Goal: Task Accomplishment & Management: Manage account settings

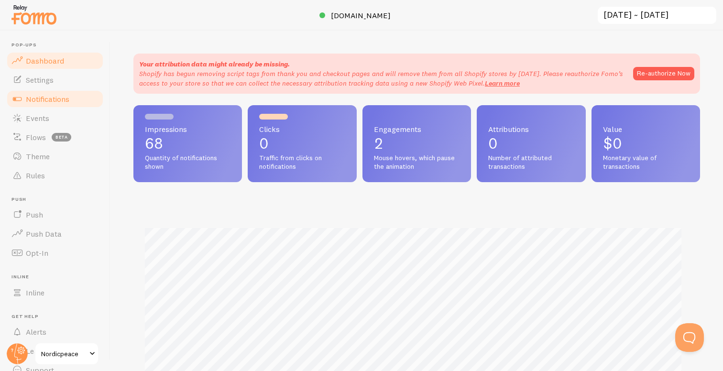
click at [64, 102] on span "Notifications" at bounding box center [48, 99] width 44 height 10
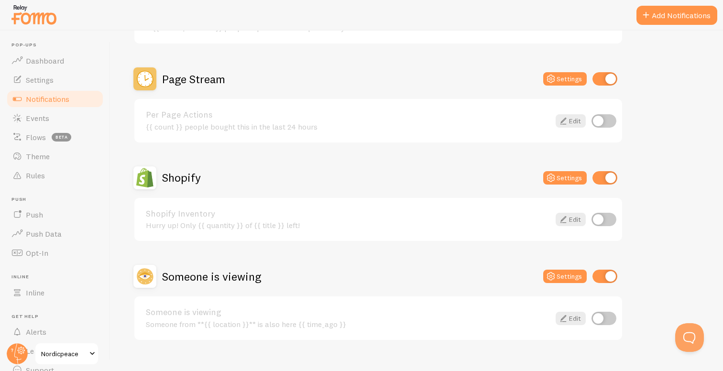
scroll to position [420, 0]
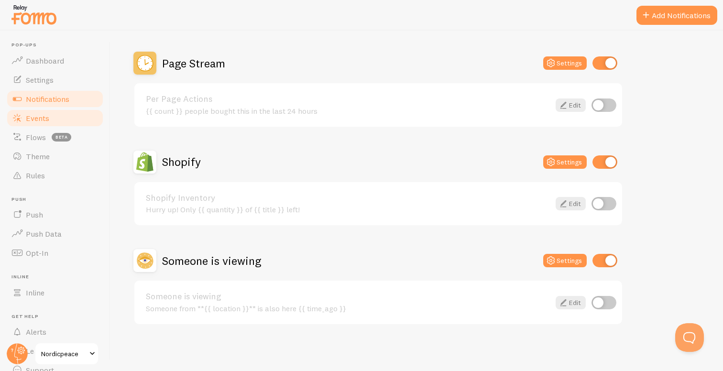
click at [61, 119] on link "Events" at bounding box center [55, 118] width 99 height 19
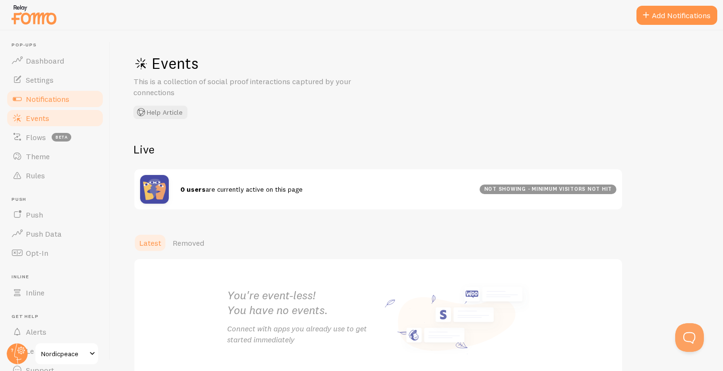
click at [56, 101] on span "Notifications" at bounding box center [48, 99] width 44 height 10
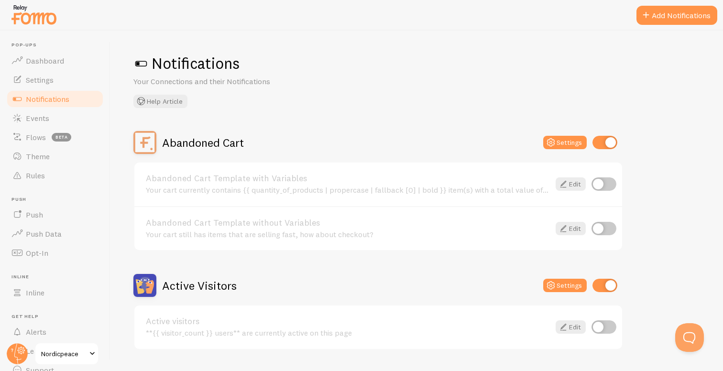
click at [603, 230] on input "checkbox" at bounding box center [604, 228] width 25 height 13
checkbox input "true"
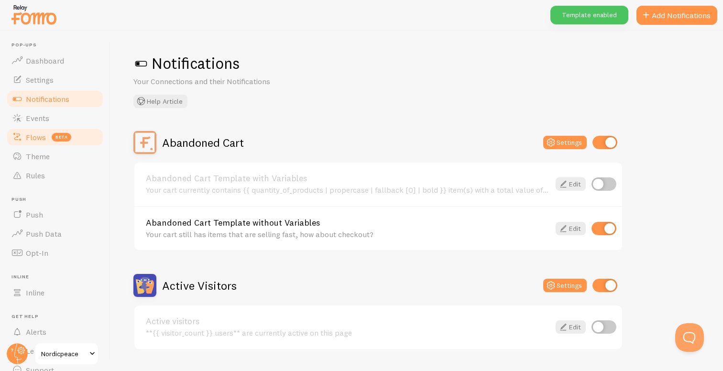
click at [39, 136] on span "Flows" at bounding box center [36, 138] width 20 height 10
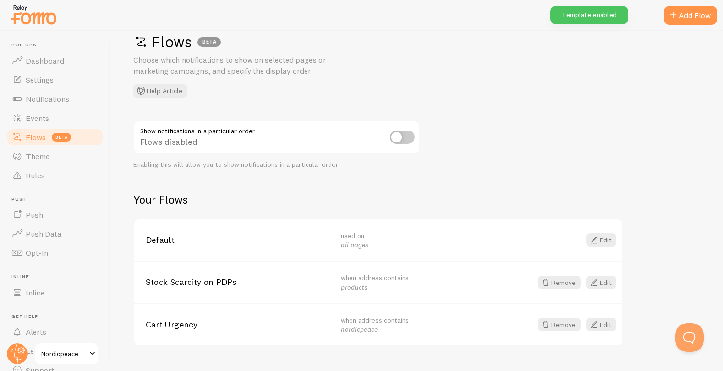
scroll to position [41, 0]
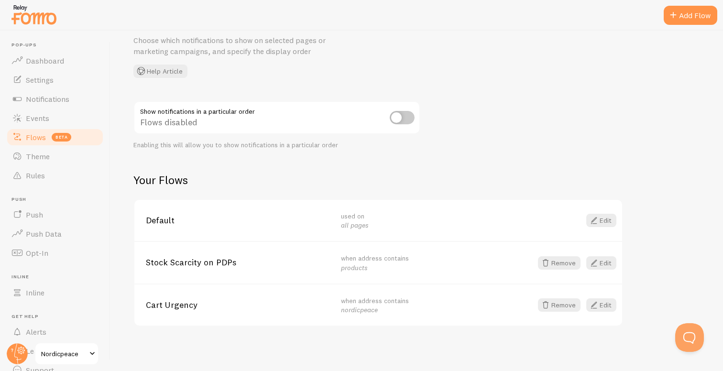
click at [393, 117] on input "checkbox" at bounding box center [402, 117] width 25 height 13
checkbox input "true"
click at [605, 305] on link "Edit" at bounding box center [602, 305] width 30 height 13
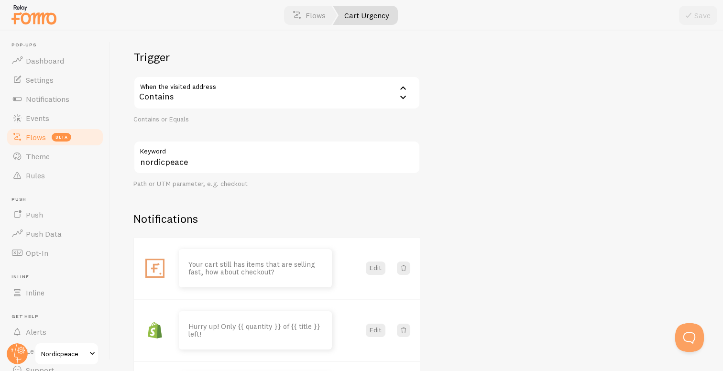
scroll to position [115, 0]
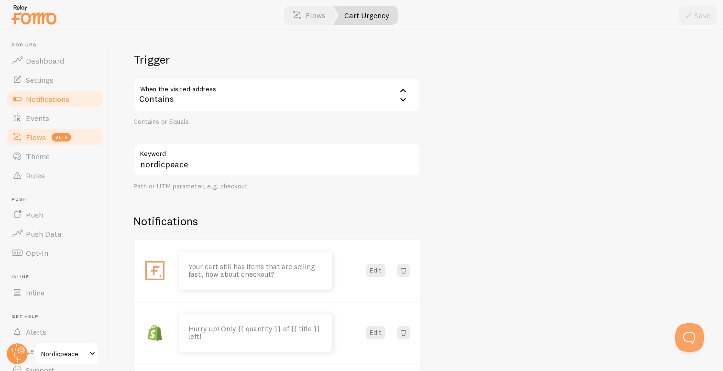
click at [53, 100] on span "Notifications" at bounding box center [48, 99] width 44 height 10
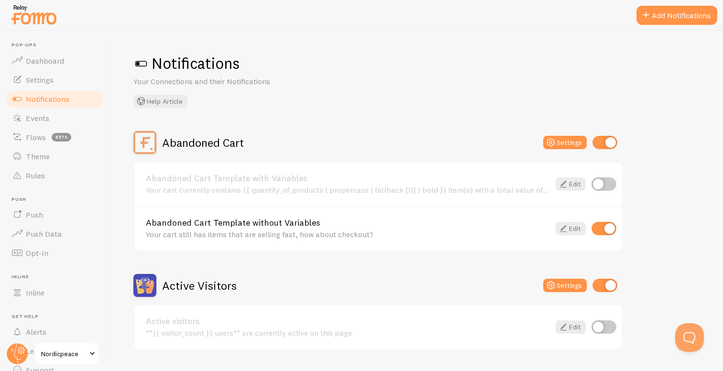
click at [608, 225] on input "checkbox" at bounding box center [604, 228] width 25 height 13
checkbox input "false"
click at [37, 144] on link "Flows beta" at bounding box center [55, 137] width 99 height 19
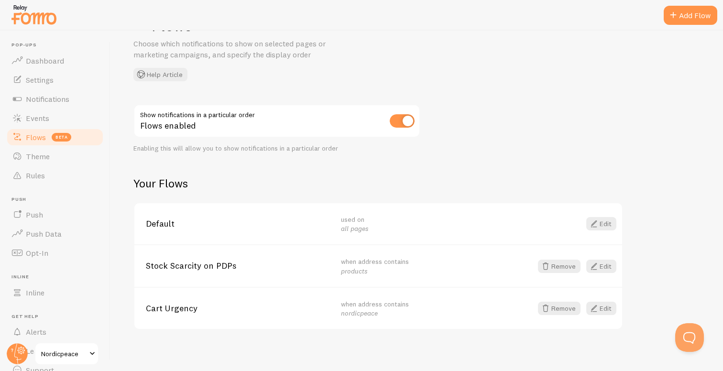
scroll to position [41, 0]
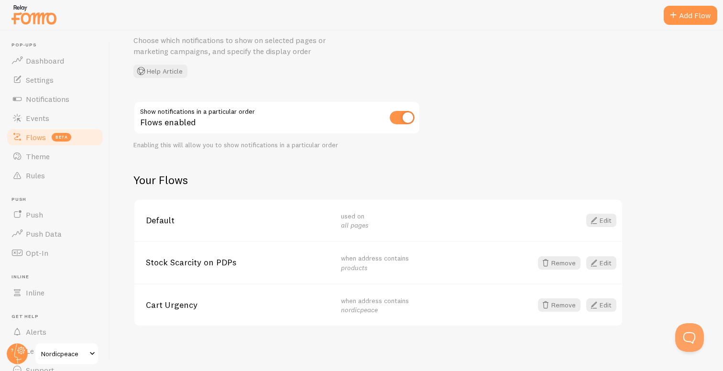
click at [603, 306] on link "Edit" at bounding box center [602, 305] width 30 height 13
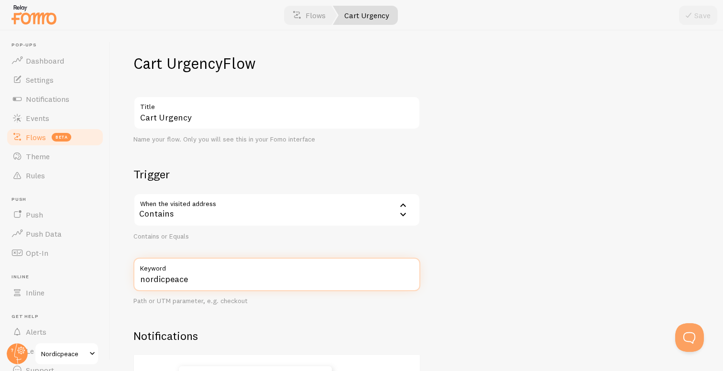
click at [251, 282] on input "nordicpeace" at bounding box center [277, 274] width 287 height 33
paste input ".com/?pf-cro=test"
type input "[DOMAIN_NAME][URL]"
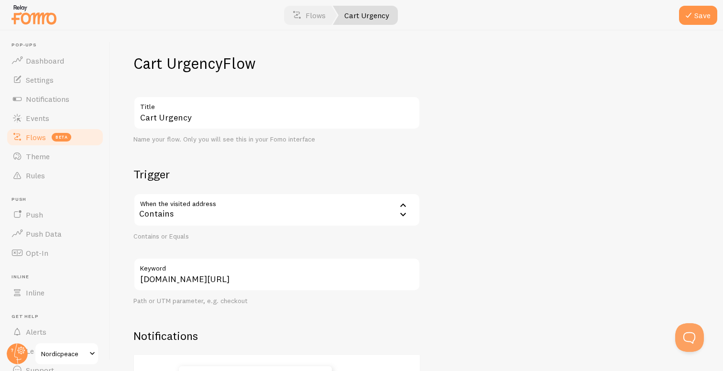
click at [444, 257] on div "Cart Urgency Flow Cart Urgency Title Name your flow. Only you will see this in …" at bounding box center [417, 201] width 613 height 341
click at [696, 8] on button "Save" at bounding box center [698, 15] width 38 height 19
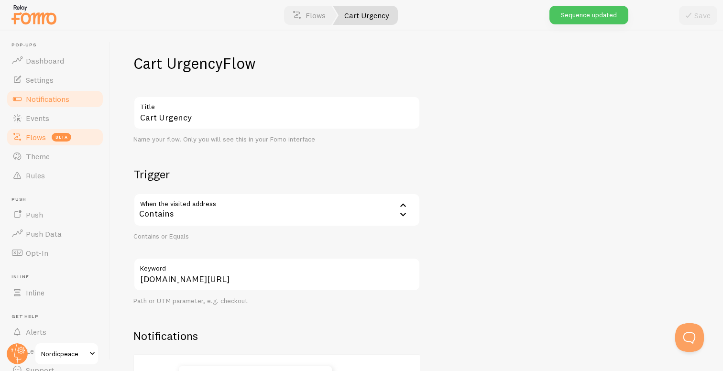
click at [61, 98] on span "Notifications" at bounding box center [48, 99] width 44 height 10
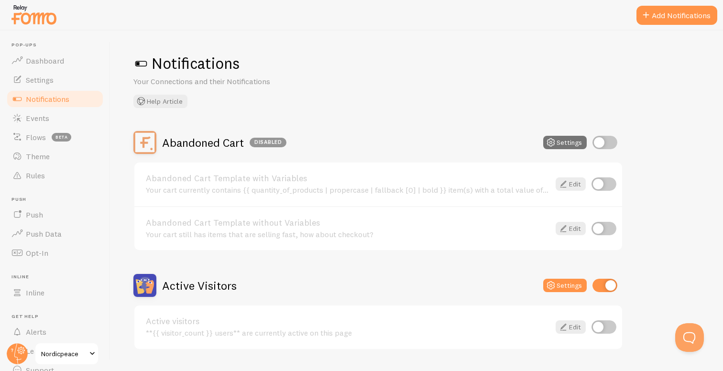
click at [605, 145] on input "checkbox" at bounding box center [605, 142] width 25 height 13
checkbox input "true"
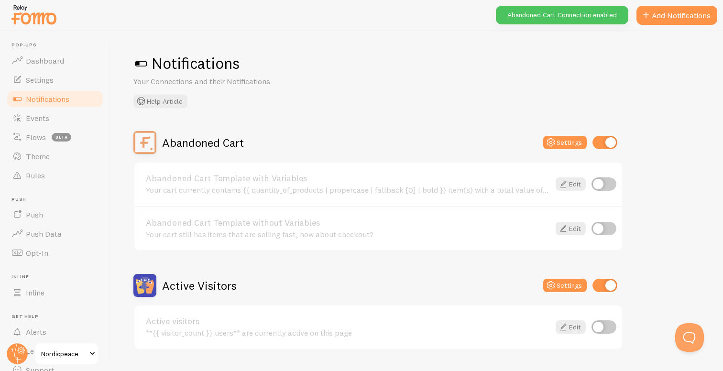
click at [603, 231] on input "checkbox" at bounding box center [604, 228] width 25 height 13
checkbox input "true"
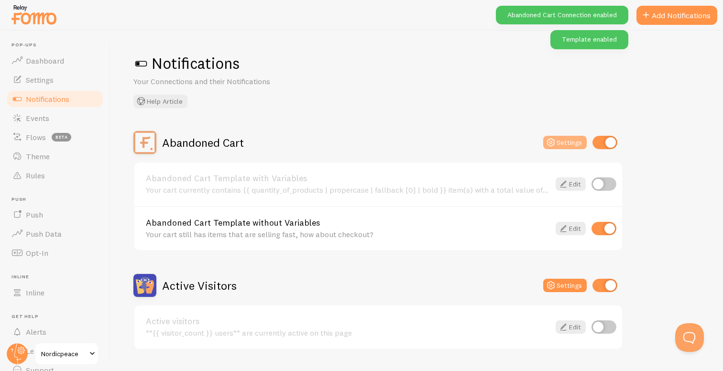
click at [566, 147] on button "Settings" at bounding box center [566, 142] width 44 height 13
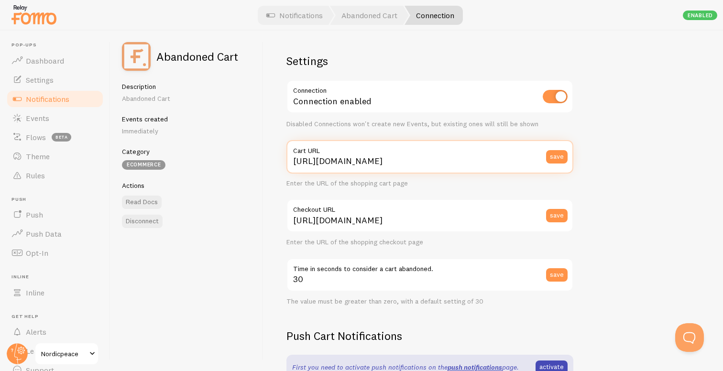
click at [448, 161] on input "[URL][DOMAIN_NAME]" at bounding box center [430, 156] width 287 height 33
drag, startPoint x: 427, startPoint y: 164, endPoint x: 447, endPoint y: 162, distance: 20.7
click at [447, 162] on input "[URL][DOMAIN_NAME]?" at bounding box center [430, 156] width 287 height 33
paste input "pf-cro=test"
type input "[URL][DOMAIN_NAME]"
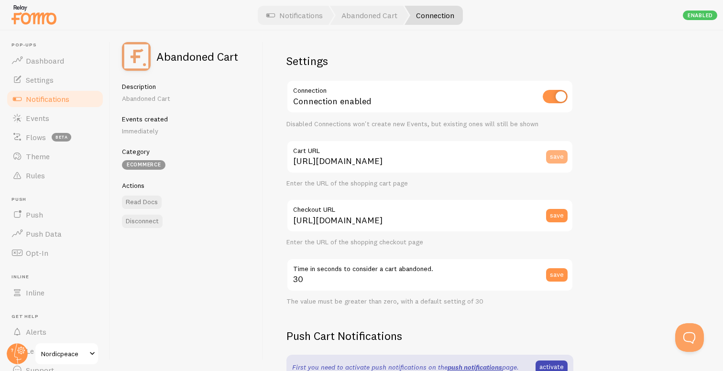
click at [555, 160] on button "save" at bounding box center [557, 156] width 22 height 13
click at [33, 141] on span "Flows" at bounding box center [36, 138] width 20 height 10
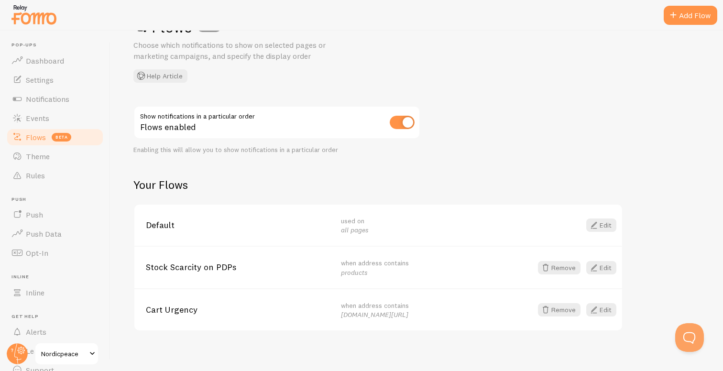
scroll to position [41, 0]
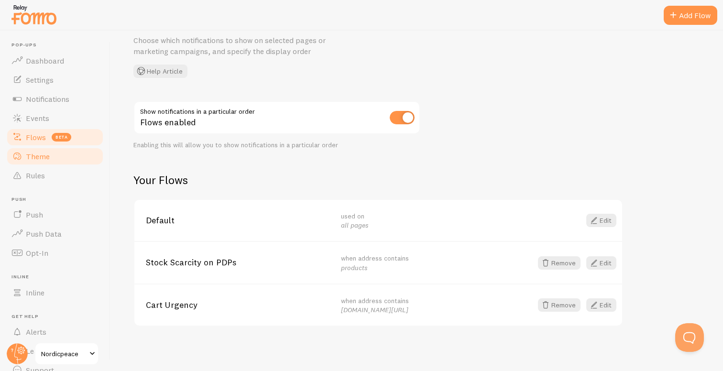
click at [28, 157] on span "Theme" at bounding box center [38, 157] width 24 height 10
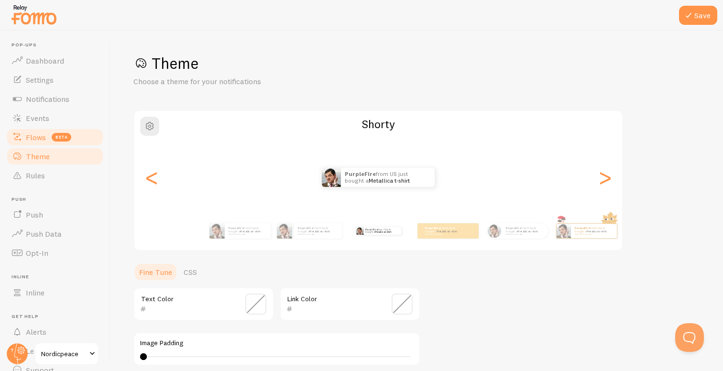
click at [52, 136] on span "beta" at bounding box center [62, 137] width 20 height 9
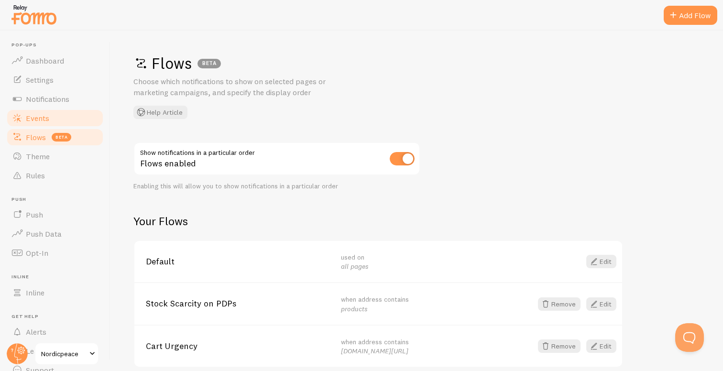
click at [48, 118] on span "Events" at bounding box center [37, 118] width 23 height 10
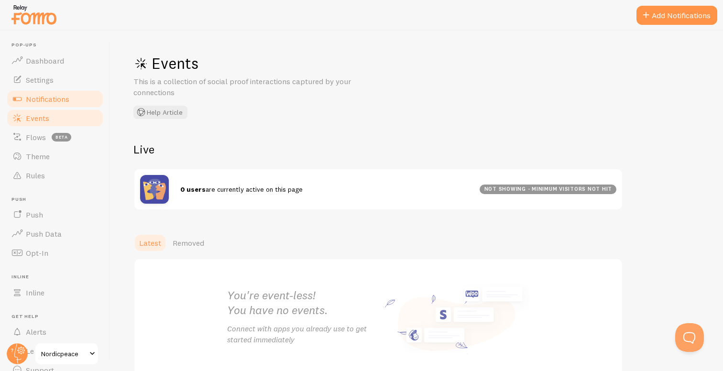
click at [60, 91] on link "Notifications" at bounding box center [55, 98] width 99 height 19
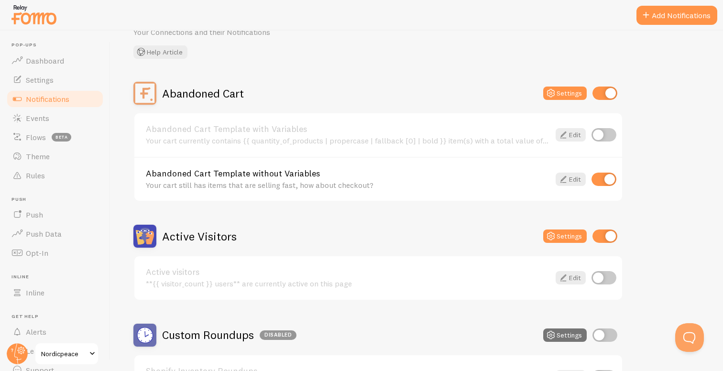
scroll to position [70, 0]
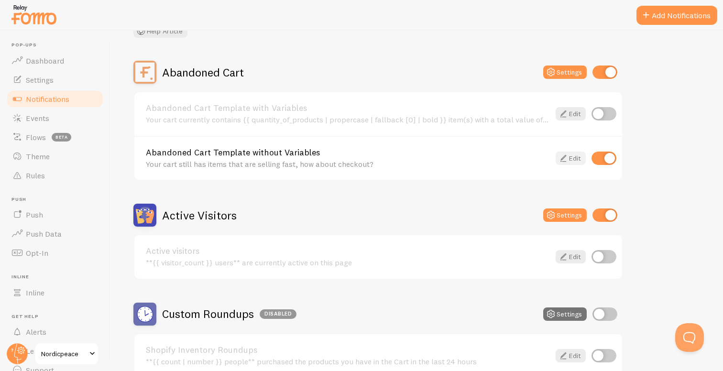
click at [572, 161] on link "Edit" at bounding box center [571, 158] width 30 height 13
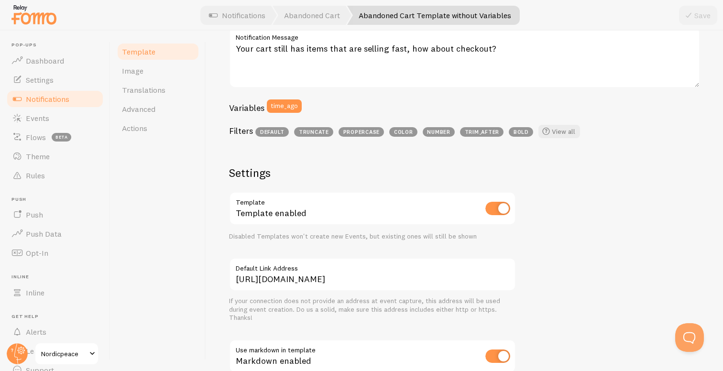
scroll to position [184, 0]
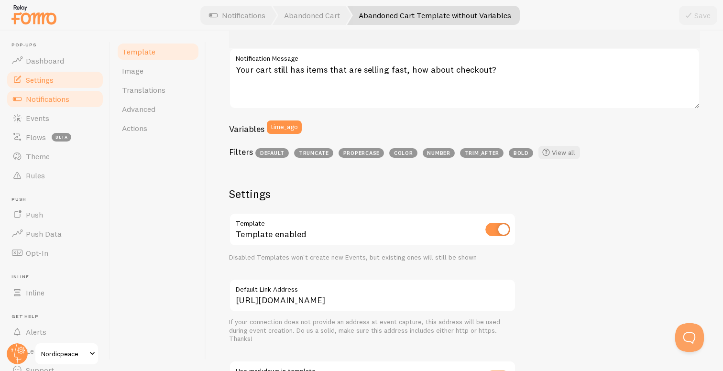
click at [45, 80] on span "Settings" at bounding box center [40, 80] width 28 height 10
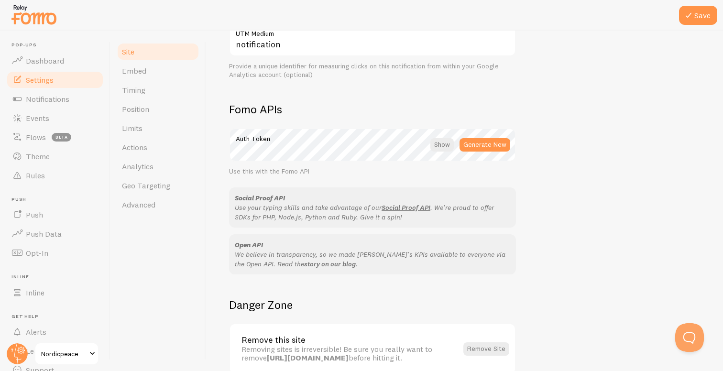
scroll to position [498, 0]
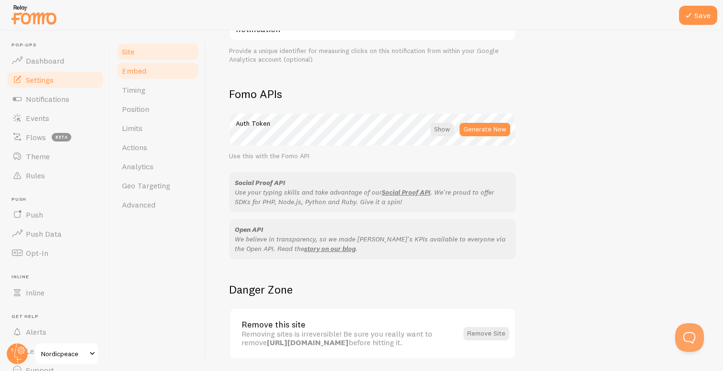
click at [161, 73] on link "Embed" at bounding box center [158, 70] width 84 height 19
click at [134, 87] on span "Timing" at bounding box center [133, 90] width 23 height 10
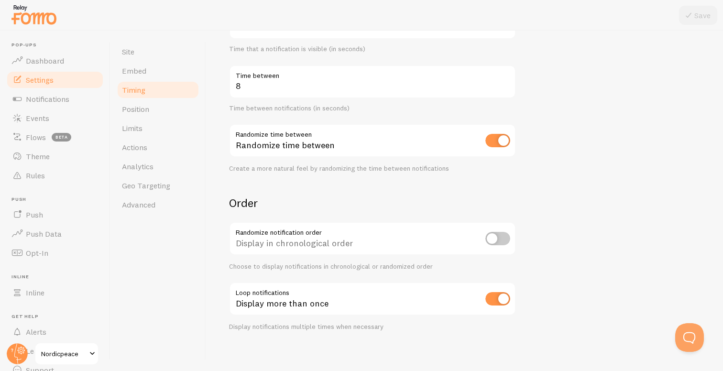
scroll to position [195, 0]
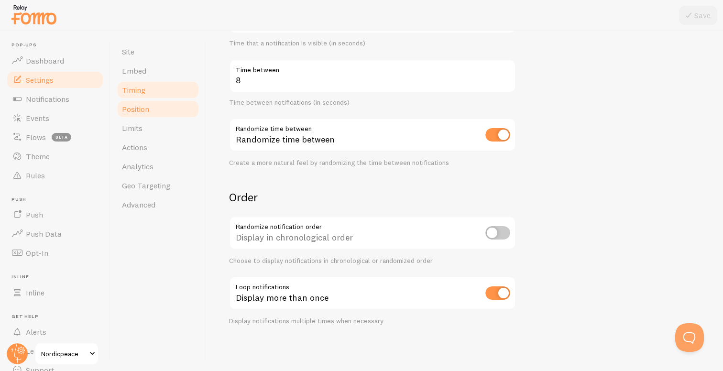
click at [149, 109] on span "Position" at bounding box center [135, 109] width 27 height 10
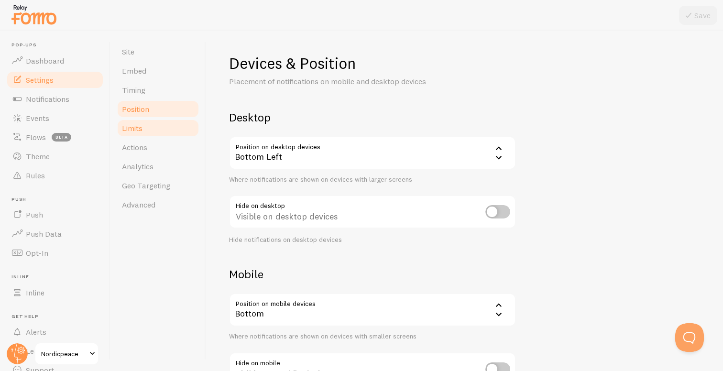
click at [171, 128] on link "Limits" at bounding box center [158, 128] width 84 height 19
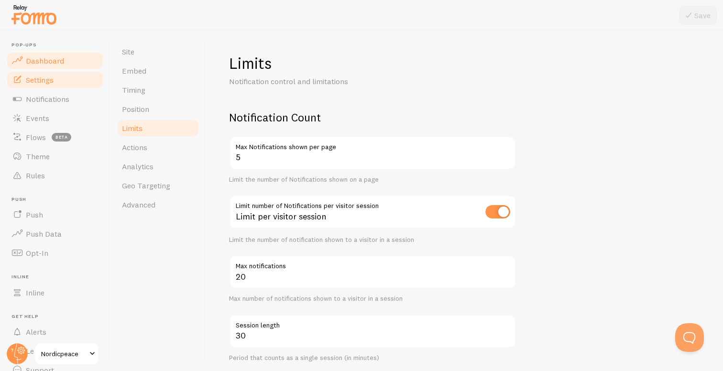
click at [69, 59] on link "Dashboard" at bounding box center [55, 60] width 99 height 19
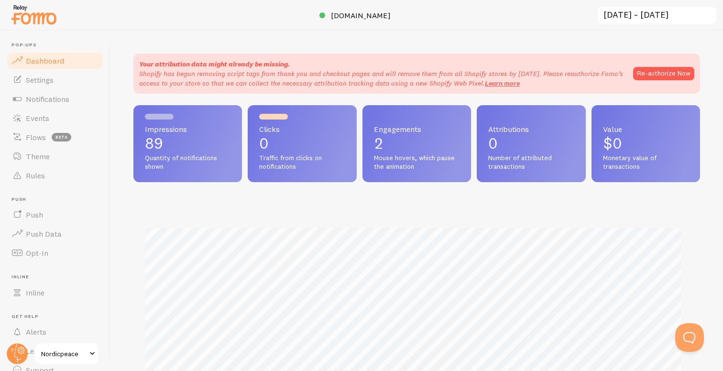
scroll to position [251, 560]
click at [56, 132] on link "Flows beta" at bounding box center [55, 137] width 99 height 19
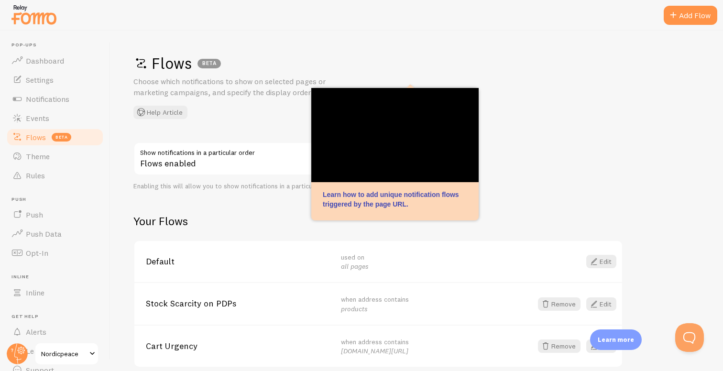
click at [266, 165] on div "Flows enabled" at bounding box center [277, 159] width 287 height 35
click at [264, 127] on div "Flows BETA Choose which notifications to show on selected pages or marketing ca…" at bounding box center [417, 201] width 613 height 341
click at [575, 117] on div "Flows BETA Choose which notifications to show on selected pages or marketing ca…" at bounding box center [417, 87] width 567 height 66
click at [523, 161] on div "Flows BETA Choose which notifications to show on selected pages or marketing ca…" at bounding box center [417, 201] width 613 height 341
click at [527, 123] on div "Flows BETA Choose which notifications to show on selected pages or marketing ca…" at bounding box center [417, 201] width 613 height 341
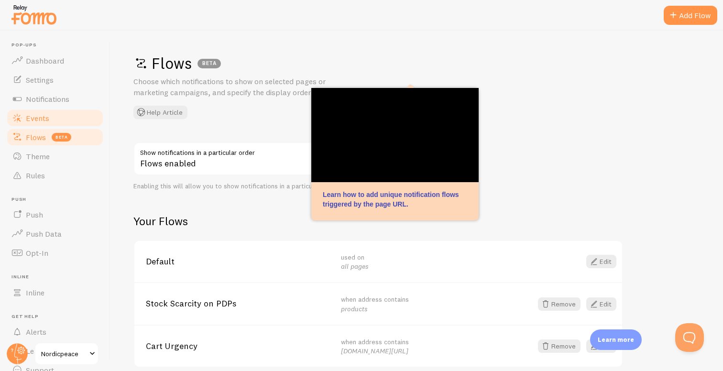
click at [43, 121] on span "Events" at bounding box center [37, 118] width 23 height 10
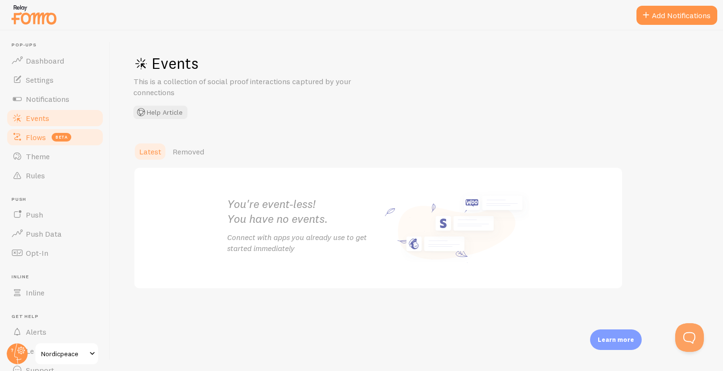
click at [43, 139] on span "Flows" at bounding box center [36, 138] width 20 height 10
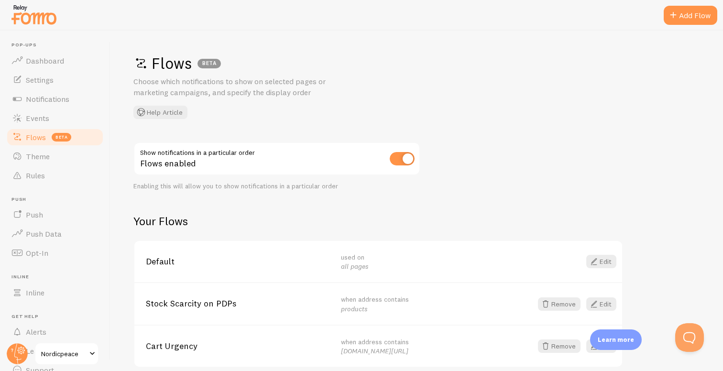
click at [405, 157] on input "checkbox" at bounding box center [402, 158] width 25 height 13
checkbox input "false"
click at [50, 109] on link "Events" at bounding box center [55, 118] width 99 height 19
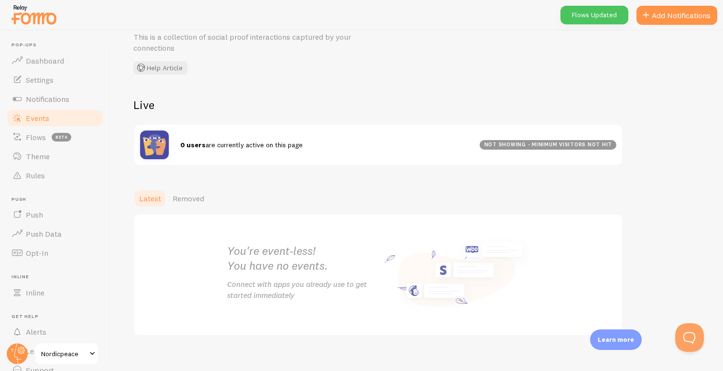
scroll to position [55, 0]
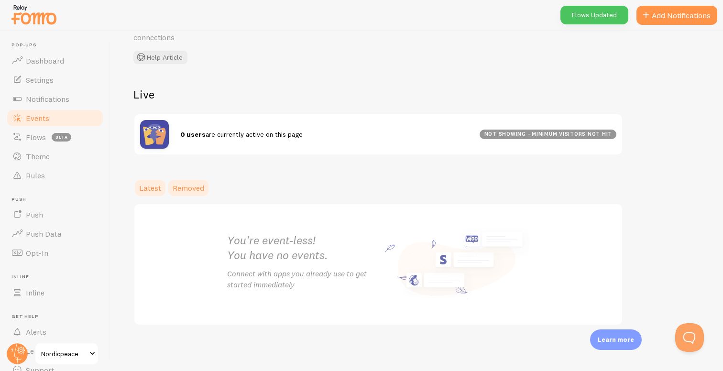
click at [188, 185] on span "Removed" at bounding box center [189, 188] width 32 height 10
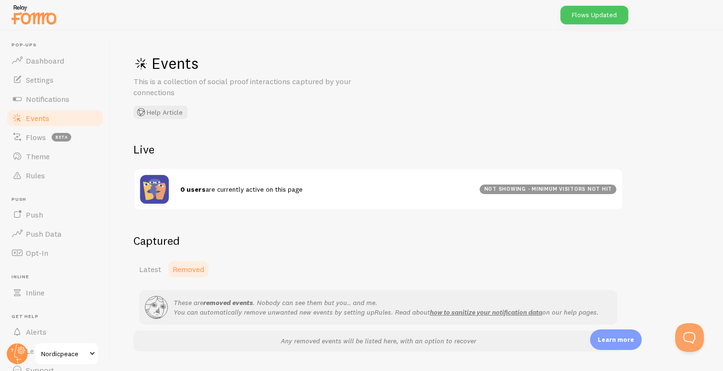
click at [142, 193] on img at bounding box center [154, 189] width 29 height 29
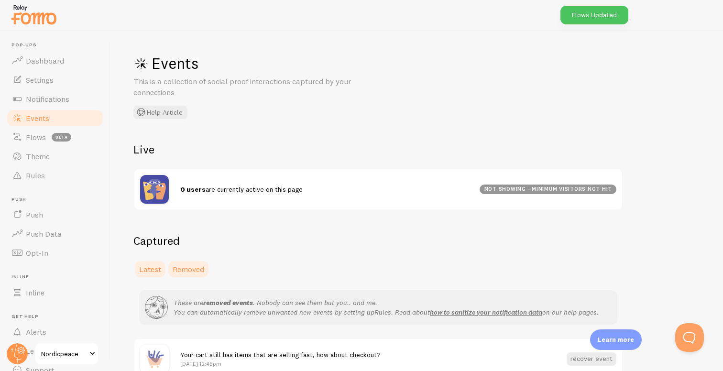
click at [150, 265] on span "Latest" at bounding box center [150, 270] width 22 height 10
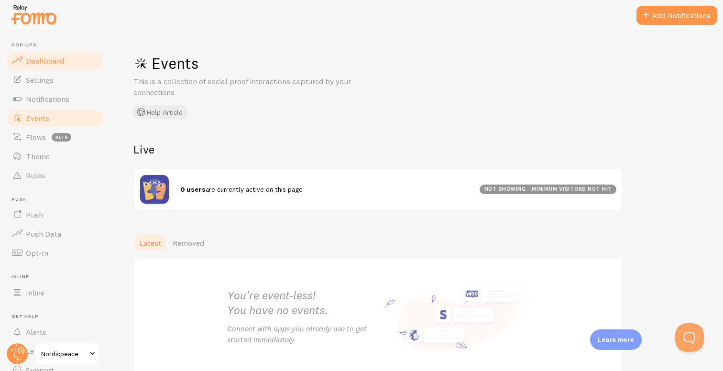
click at [69, 64] on link "Dashboard" at bounding box center [55, 60] width 99 height 19
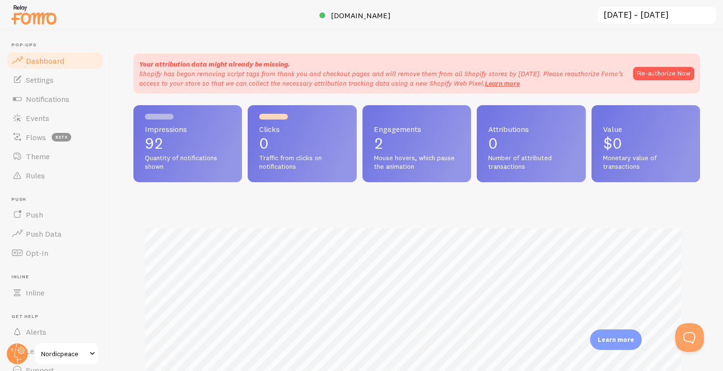
scroll to position [251, 560]
click at [167, 131] on span "Impressions" at bounding box center [188, 129] width 86 height 8
click at [186, 146] on p "92" at bounding box center [188, 143] width 86 height 15
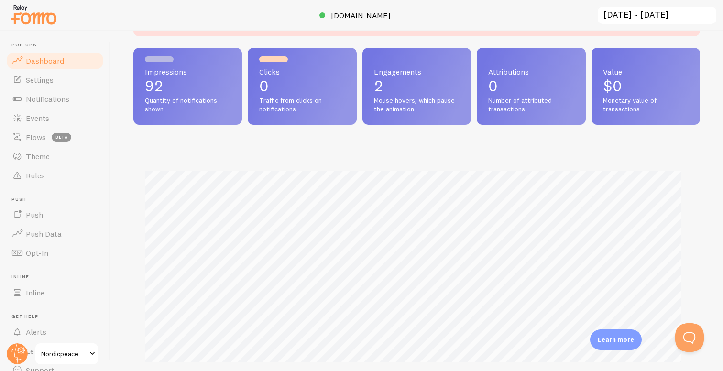
scroll to position [57, 0]
click at [58, 98] on span "Notifications" at bounding box center [48, 99] width 44 height 10
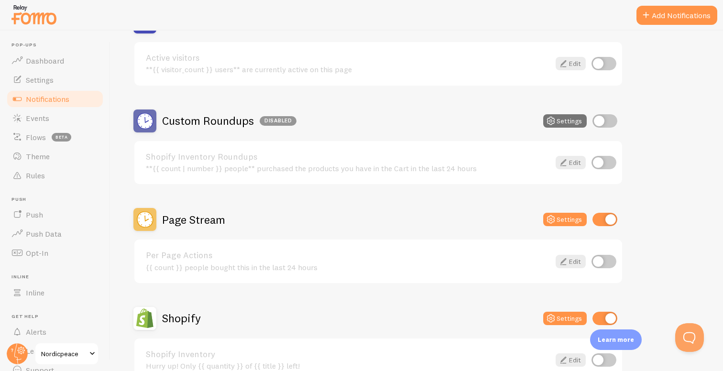
scroll to position [420, 0]
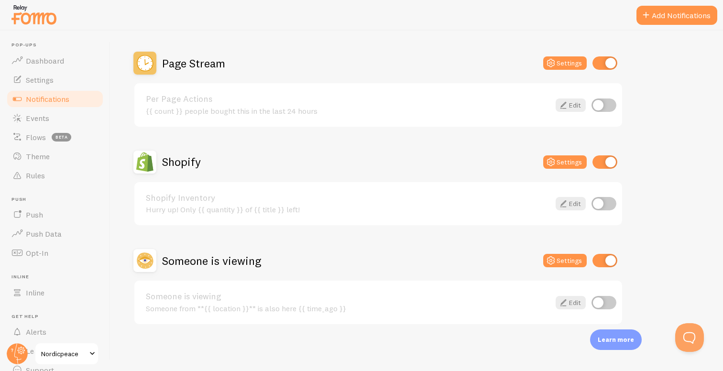
click at [604, 259] on input "checkbox" at bounding box center [605, 260] width 25 height 13
checkbox input "false"
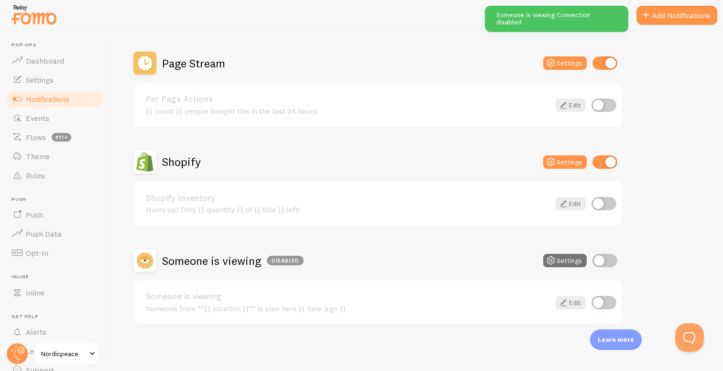
click at [609, 157] on input "checkbox" at bounding box center [605, 162] width 25 height 13
checkbox input "false"
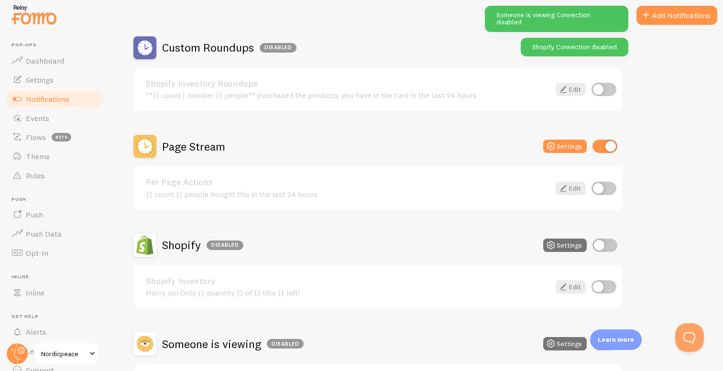
click at [606, 149] on input "checkbox" at bounding box center [605, 146] width 25 height 13
checkbox input "false"
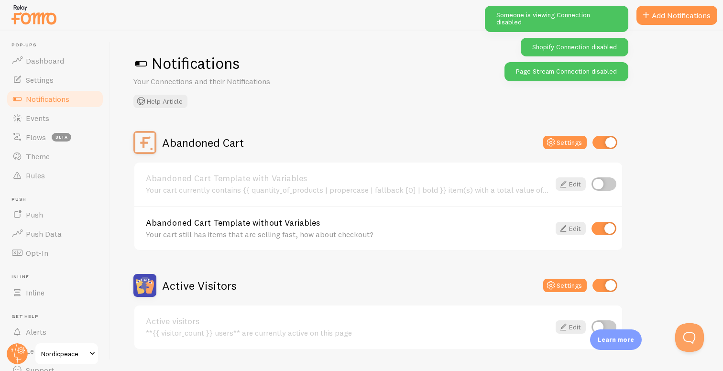
scroll to position [0, 0]
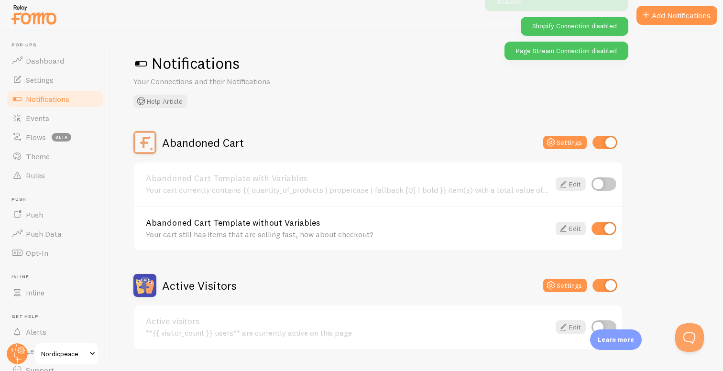
click at [607, 289] on input "checkbox" at bounding box center [605, 285] width 25 height 13
checkbox input "false"
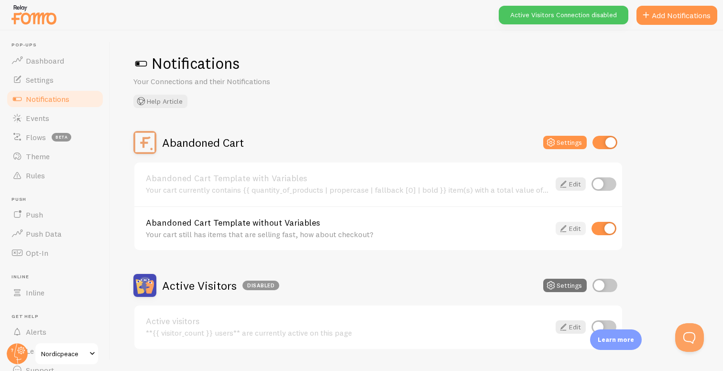
click at [573, 230] on link "Edit" at bounding box center [571, 228] width 30 height 13
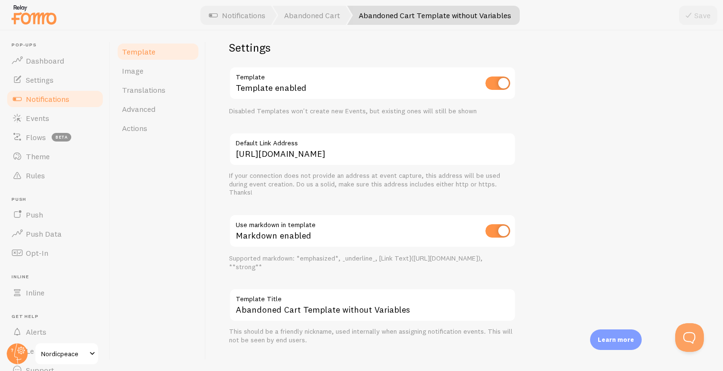
scroll to position [327, 0]
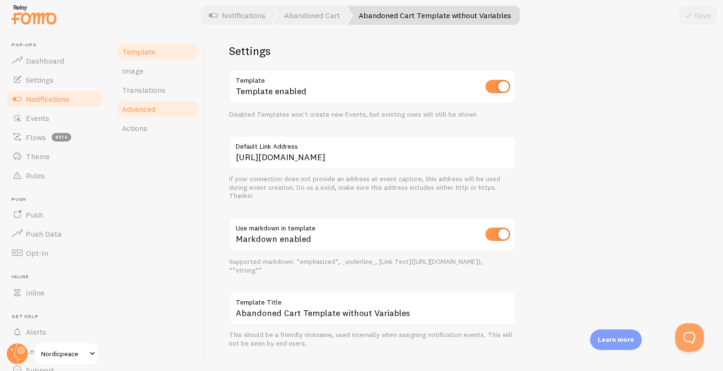
click at [148, 107] on span "Advanced" at bounding box center [138, 109] width 33 height 10
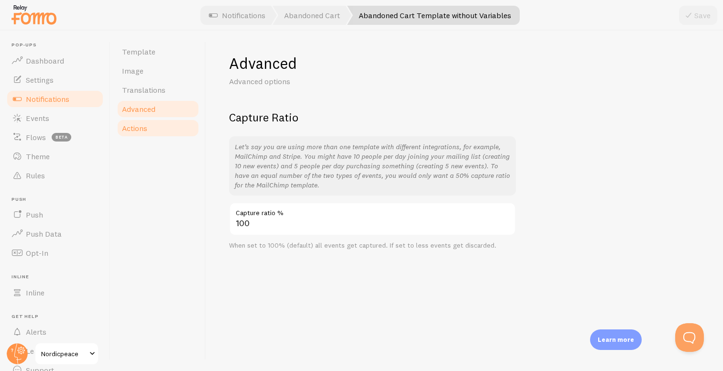
click at [143, 128] on span "Actions" at bounding box center [134, 128] width 25 height 10
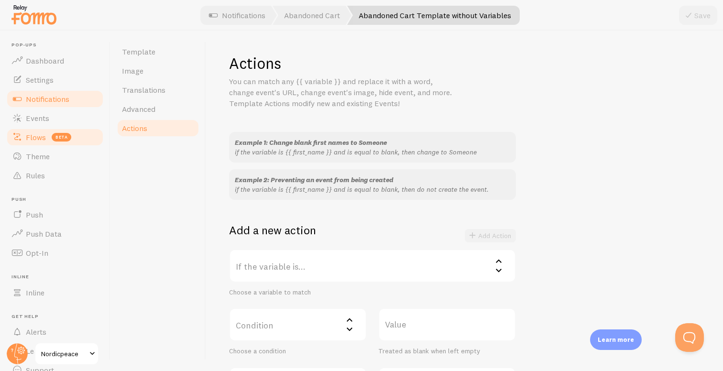
click at [36, 137] on span "Flows" at bounding box center [36, 138] width 20 height 10
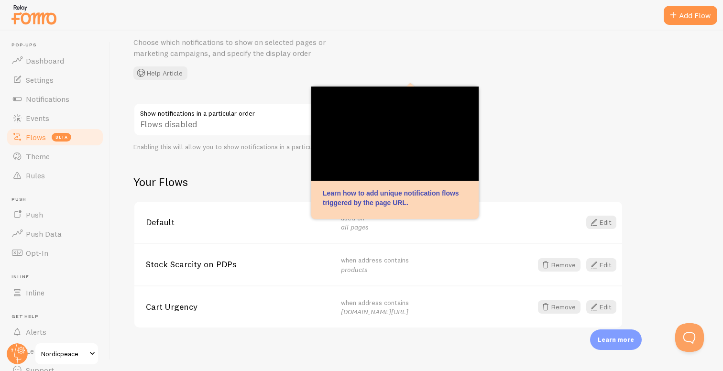
scroll to position [41, 0]
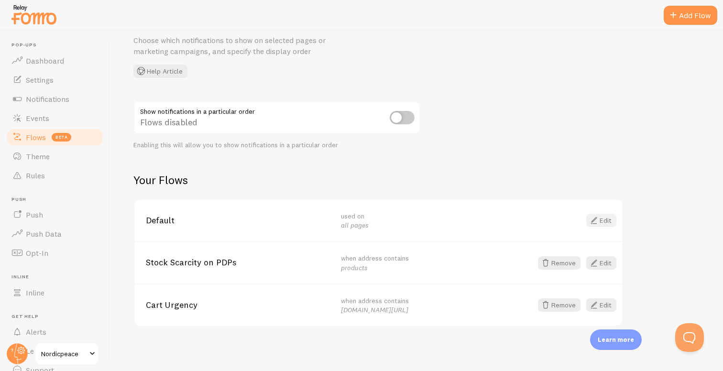
click at [599, 218] on span at bounding box center [594, 220] width 11 height 11
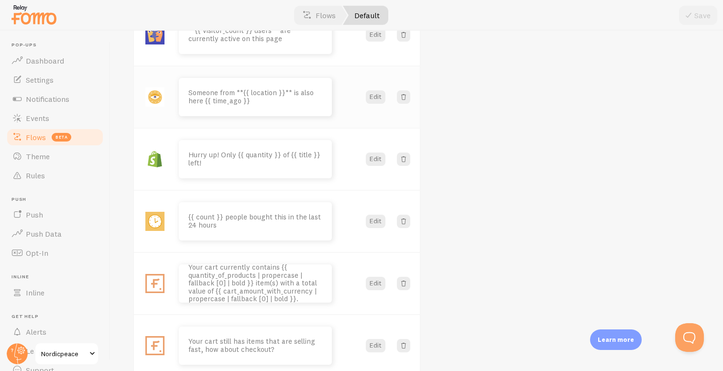
scroll to position [105, 0]
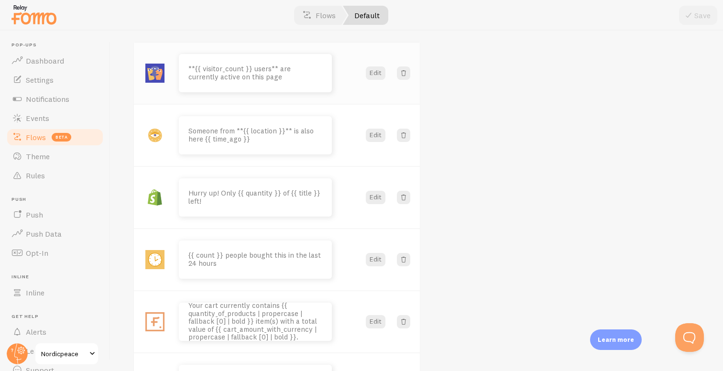
click at [411, 76] on div "Edit" at bounding box center [387, 73] width 54 height 13
click at [404, 75] on span at bounding box center [404, 73] width 10 height 10
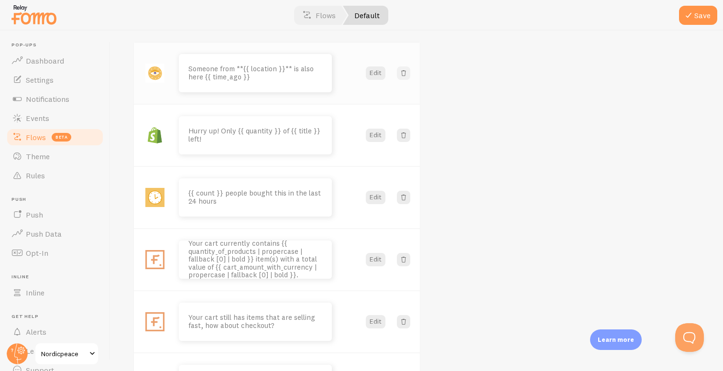
click at [404, 75] on span at bounding box center [404, 73] width 10 height 10
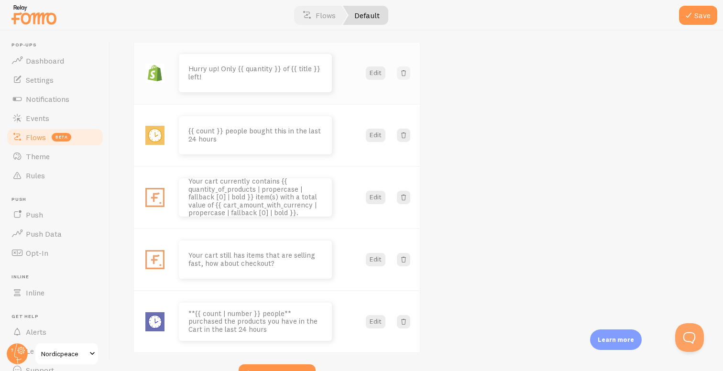
click at [404, 75] on span at bounding box center [404, 73] width 10 height 10
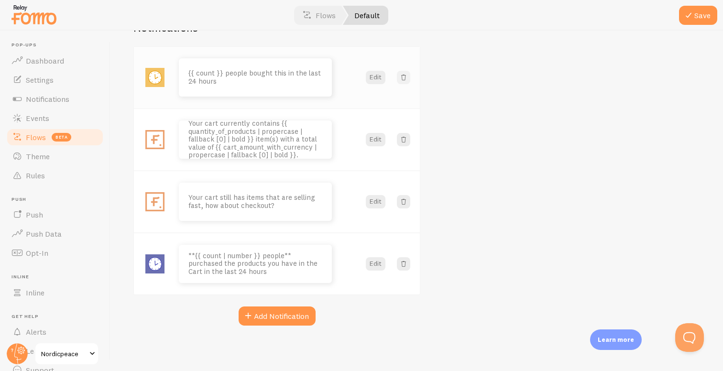
click at [404, 75] on span at bounding box center [404, 78] width 10 height 10
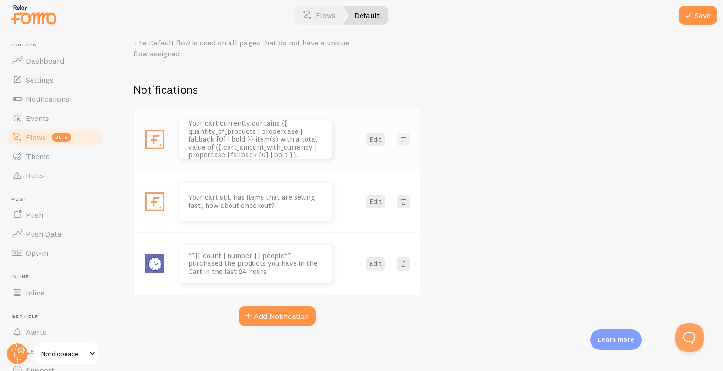
click at [404, 142] on span at bounding box center [404, 140] width 10 height 10
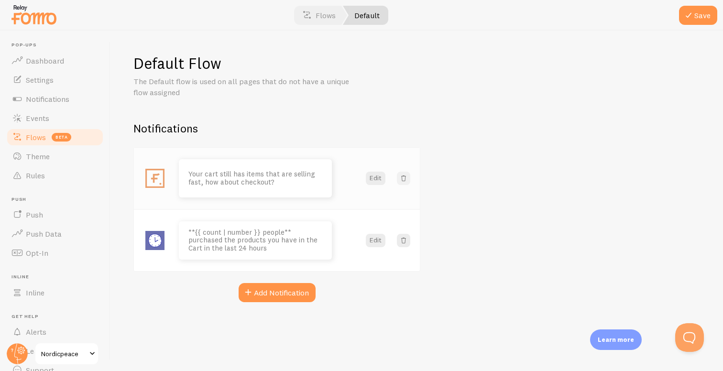
scroll to position [0, 0]
click at [399, 181] on span at bounding box center [404, 179] width 10 height 10
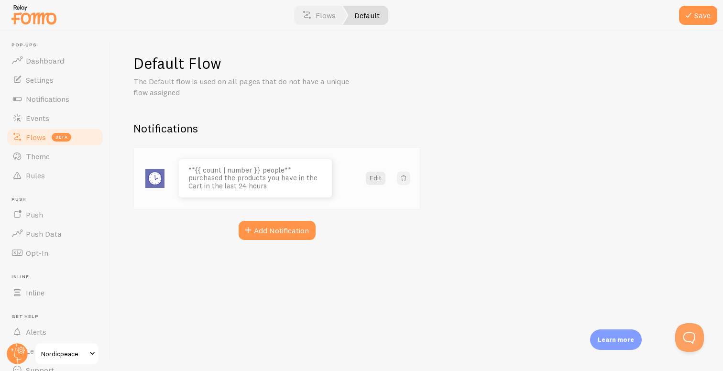
click at [404, 178] on span at bounding box center [404, 179] width 10 height 10
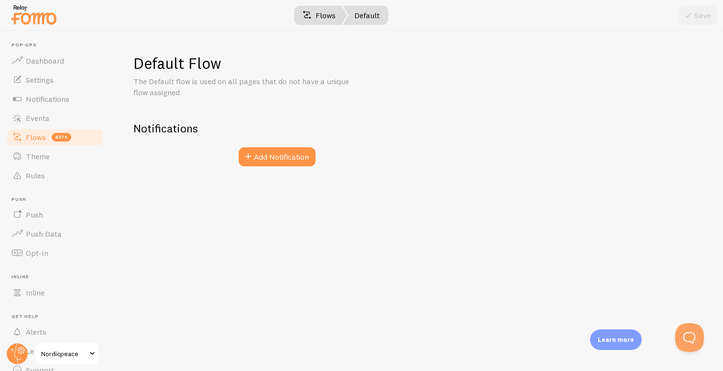
click at [318, 19] on link "Flows" at bounding box center [319, 15] width 56 height 19
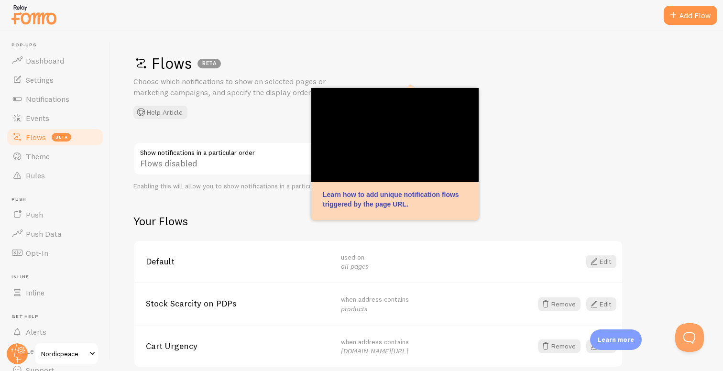
click at [581, 162] on div "Flows BETA Choose which notifications to show on selected pages or marketing ca…" at bounding box center [417, 201] width 613 height 341
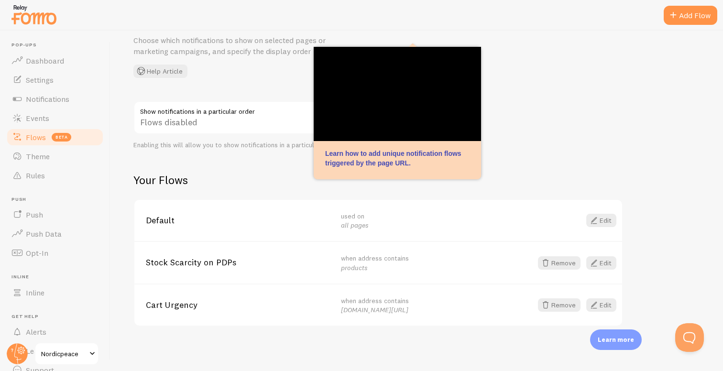
scroll to position [41, 0]
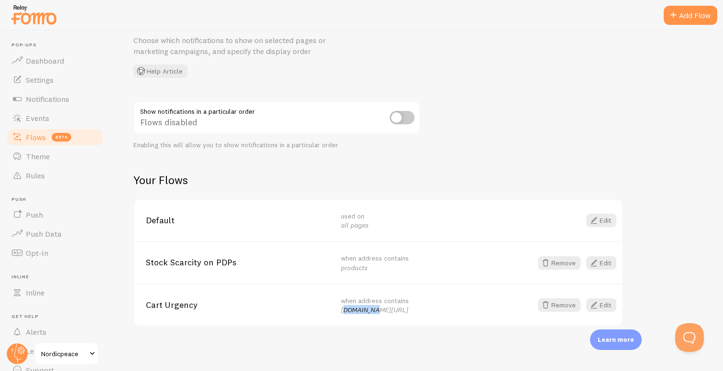
drag, startPoint x: 424, startPoint y: 309, endPoint x: 345, endPoint y: 308, distance: 79.9
click at [345, 308] on div "when address contains nordicpeace.com/?pf-cro=test" at bounding box center [433, 305] width 184 height 19
click at [344, 309] on em "[DOMAIN_NAME][URL]" at bounding box center [374, 310] width 67 height 9
drag, startPoint x: 399, startPoint y: 307, endPoint x: 433, endPoint y: 311, distance: 34.2
click at [433, 311] on div "when address contains nordicpeace.com/?pf-cro=test" at bounding box center [433, 305] width 184 height 19
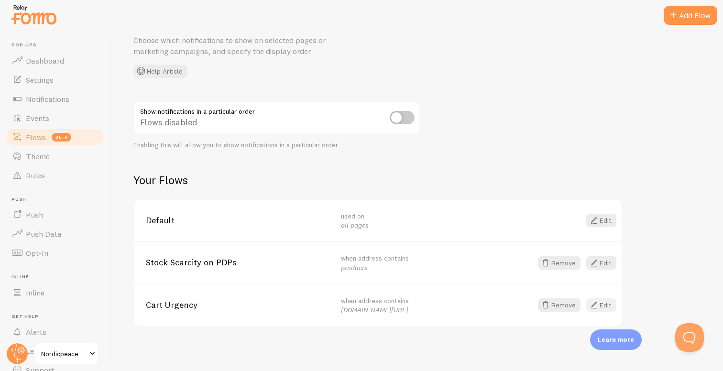
click at [594, 304] on span at bounding box center [594, 305] width 11 height 11
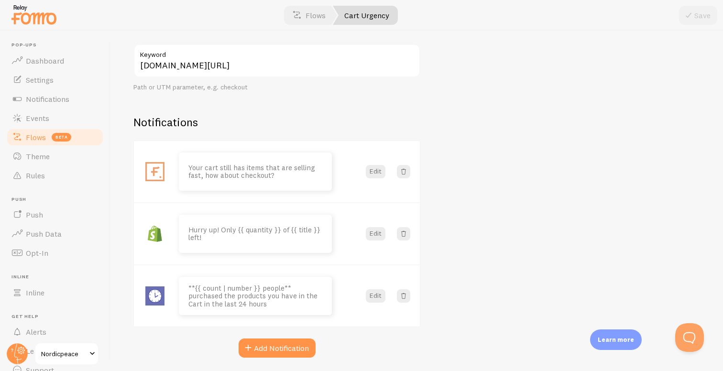
scroll to position [16, 0]
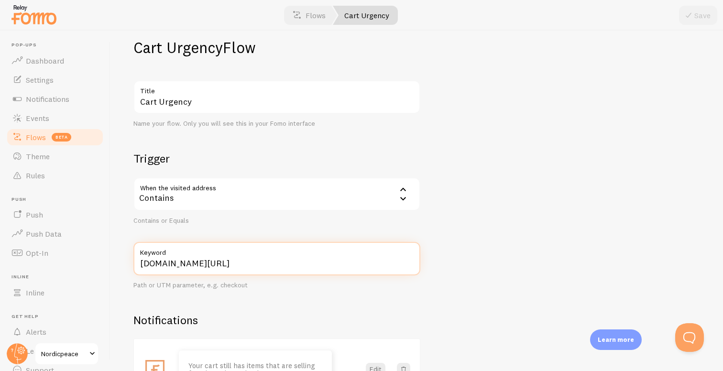
drag, startPoint x: 207, startPoint y: 265, endPoint x: 137, endPoint y: 266, distance: 70.4
click at [133, 267] on div "Cart Urgency Flow Cart Urgency Title Name your flow. Only you will see this in …" at bounding box center [417, 201] width 613 height 341
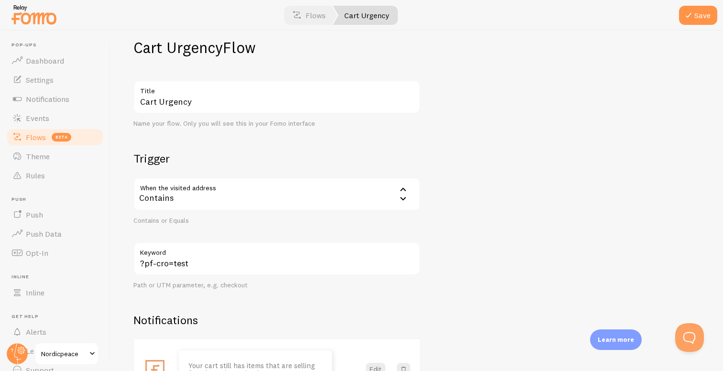
click at [496, 229] on div "Cart Urgency Flow Cart Urgency Title Name your flow. Only you will see this in …" at bounding box center [417, 201] width 613 height 341
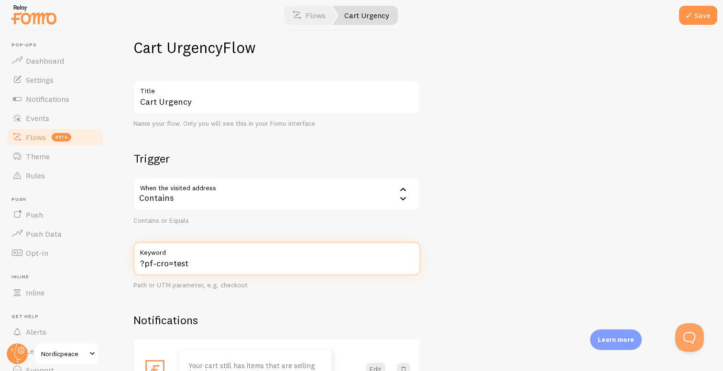
drag, startPoint x: 140, startPoint y: 264, endPoint x: 133, endPoint y: 262, distance: 6.9
click at [134, 262] on input "?pf-cro=test" at bounding box center [277, 258] width 287 height 33
type input "pf-cro=test"
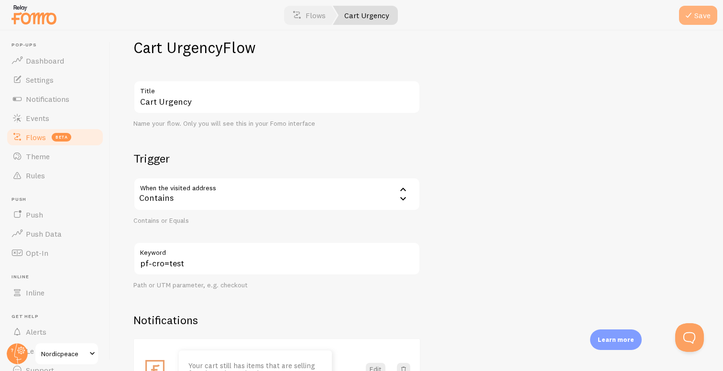
click at [701, 14] on button "Save" at bounding box center [698, 15] width 38 height 19
click at [43, 134] on span "Flows" at bounding box center [36, 138] width 20 height 10
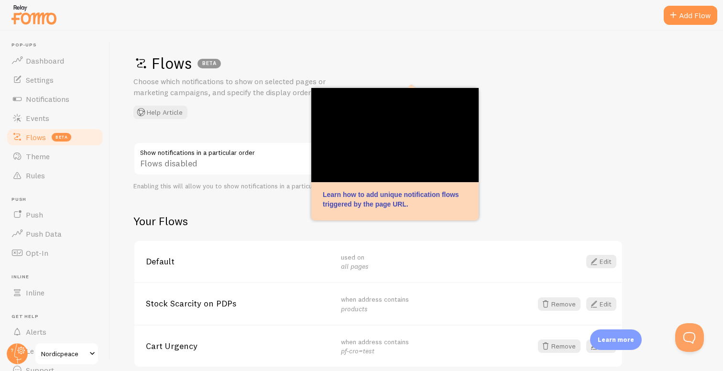
click at [687, 198] on div "Flows BETA Choose which notifications to show on selected pages or marketing ca…" at bounding box center [417, 201] width 613 height 341
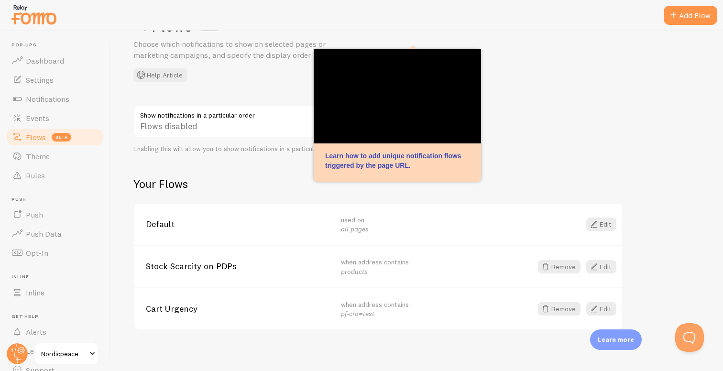
scroll to position [41, 0]
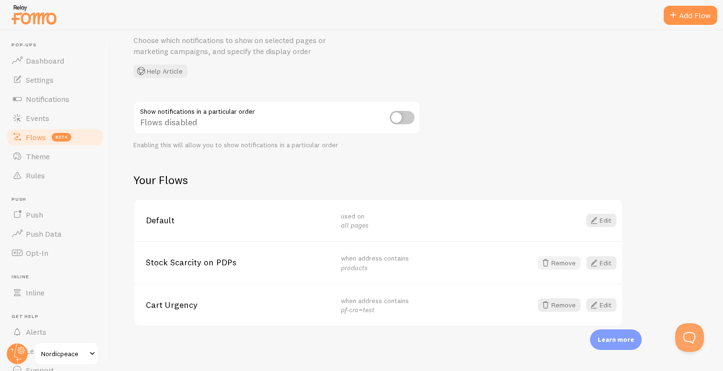
click at [566, 263] on button "Remove" at bounding box center [559, 262] width 43 height 13
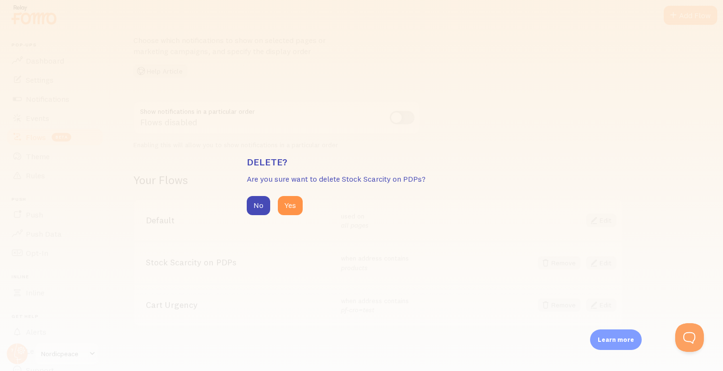
click at [306, 212] on div "No Yes" at bounding box center [362, 205] width 230 height 19
click at [288, 209] on button "Yes" at bounding box center [290, 205] width 25 height 19
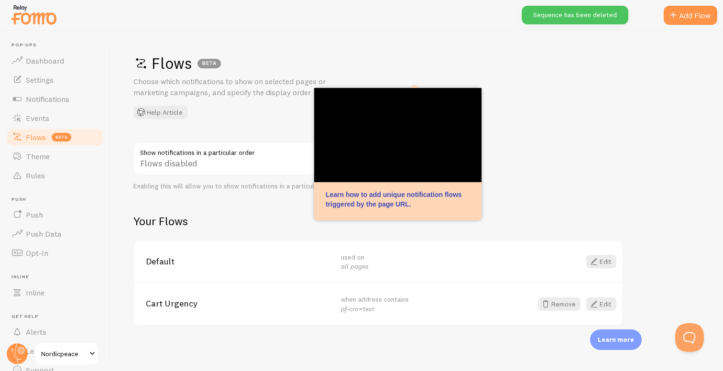
click at [546, 205] on div "Flows BETA Choose which notifications to show on selected pages or marketing ca…" at bounding box center [417, 201] width 613 height 341
click at [539, 175] on div "Flows BETA Choose which notifications to show on selected pages or marketing ca…" at bounding box center [417, 201] width 613 height 341
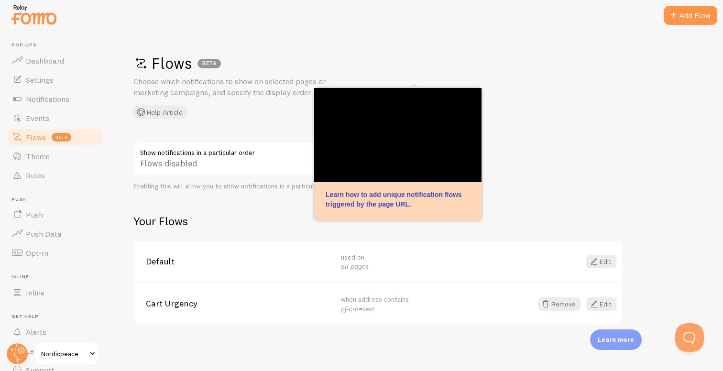
click at [608, 122] on div "Flows BETA Choose which notifications to show on selected pages or marketing ca…" at bounding box center [417, 201] width 613 height 341
click at [54, 112] on link "Events" at bounding box center [55, 118] width 99 height 19
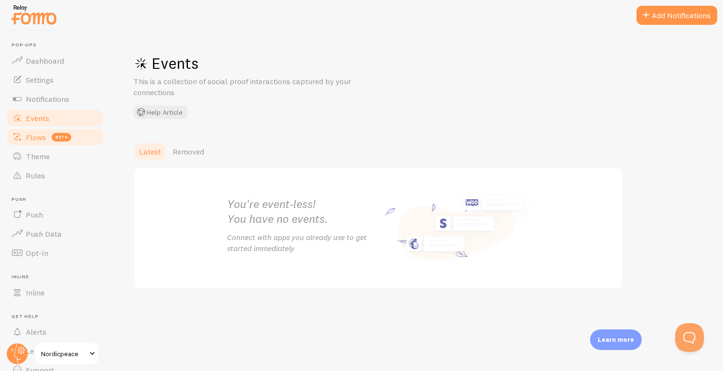
click at [39, 135] on span "Flows" at bounding box center [36, 138] width 20 height 10
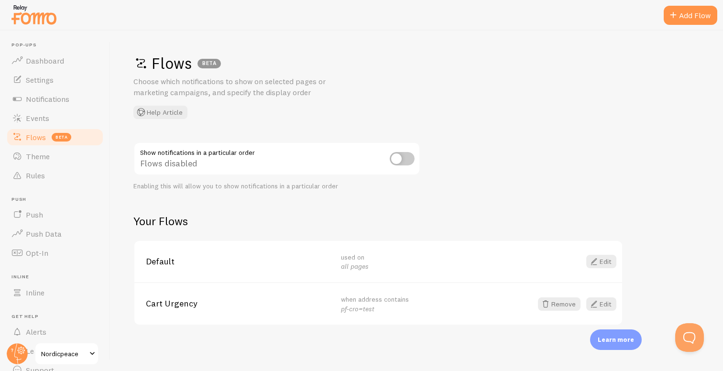
click at [393, 160] on input "checkbox" at bounding box center [402, 158] width 25 height 13
checkbox input "true"
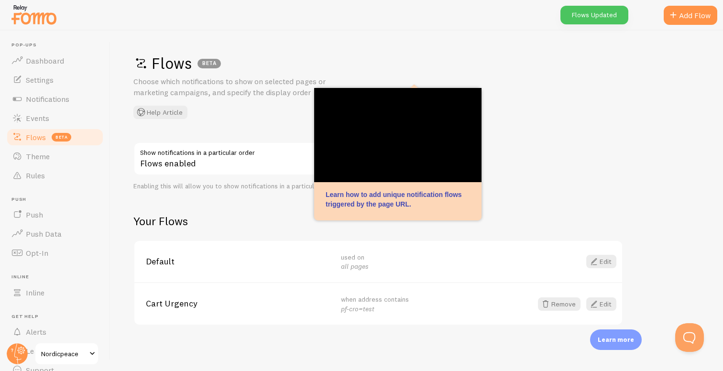
click at [610, 11] on div "Flows Updated" at bounding box center [595, 15] width 68 height 19
click at [41, 113] on span "Events" at bounding box center [37, 118] width 23 height 10
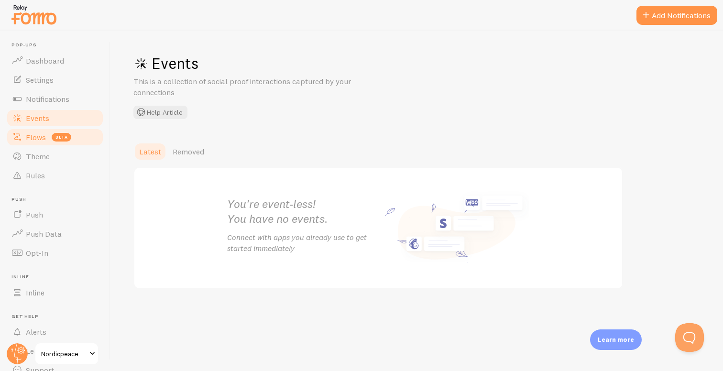
click at [42, 140] on span "Flows" at bounding box center [36, 138] width 20 height 10
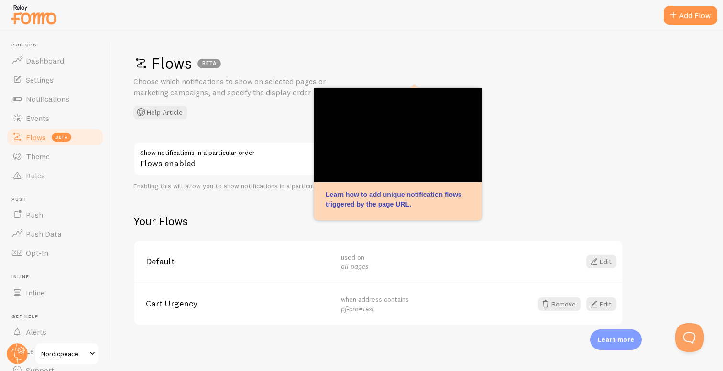
click at [286, 137] on div "Flows BETA Choose which notifications to show on selected pages or marketing ca…" at bounding box center [417, 201] width 613 height 341
click at [556, 186] on div "Flows BETA Choose which notifications to show on selected pages or marketing ca…" at bounding box center [417, 201] width 613 height 341
click at [557, 300] on button "Remove" at bounding box center [559, 304] width 43 height 13
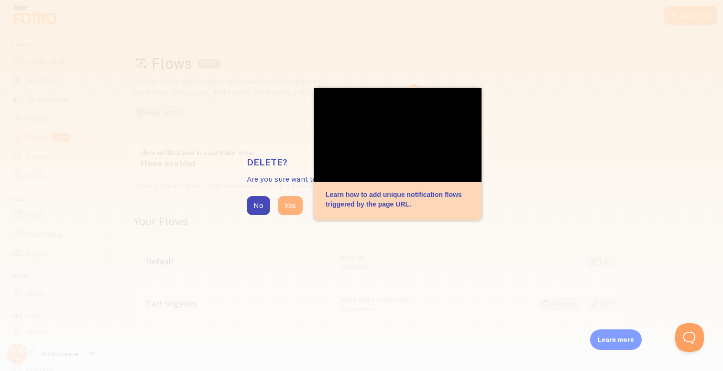
drag, startPoint x: 303, startPoint y: 207, endPoint x: 298, endPoint y: 206, distance: 4.8
click at [301, 207] on div "No Yes" at bounding box center [362, 205] width 230 height 19
click at [294, 206] on button "Yes" at bounding box center [290, 205] width 25 height 19
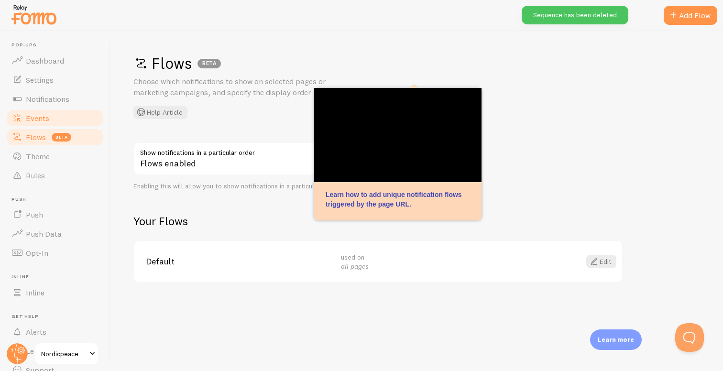
click at [16, 125] on link "Events" at bounding box center [55, 118] width 99 height 19
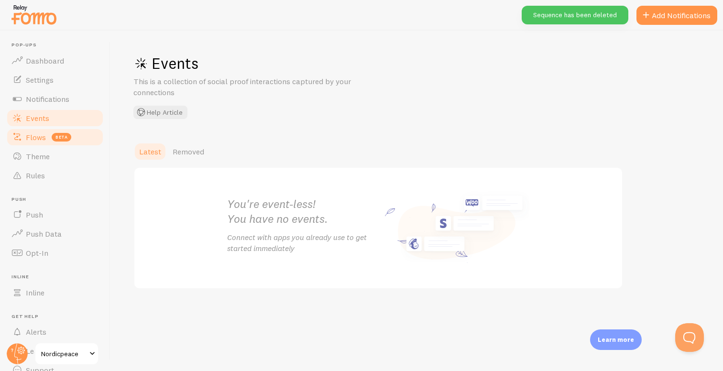
click at [40, 139] on span "Flows" at bounding box center [36, 138] width 20 height 10
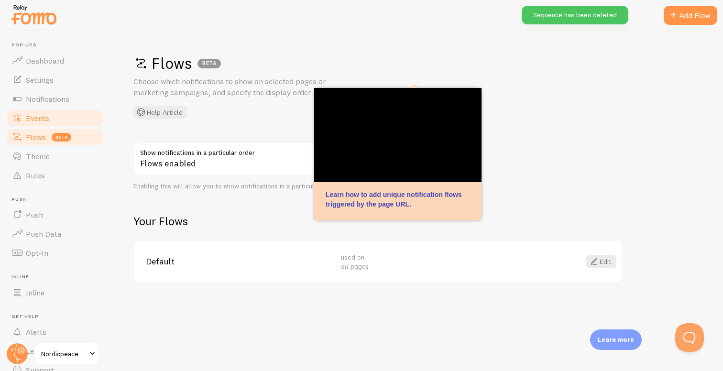
click at [49, 120] on link "Events" at bounding box center [55, 118] width 99 height 19
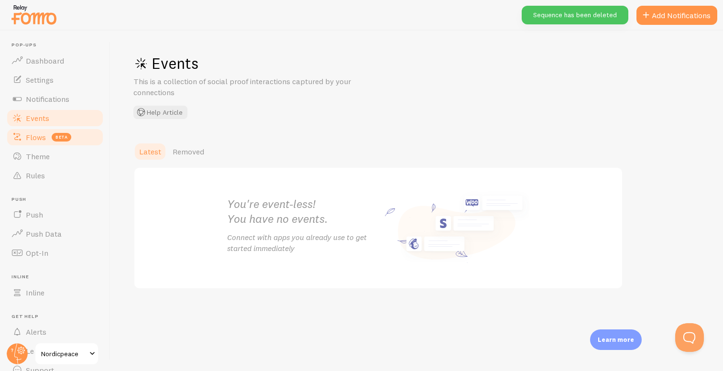
click at [45, 145] on link "Flows beta" at bounding box center [55, 137] width 99 height 19
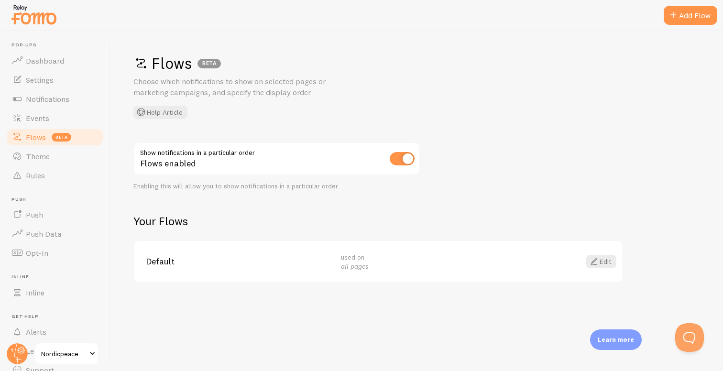
click at [414, 157] on input "checkbox" at bounding box center [402, 158] width 25 height 13
checkbox input "false"
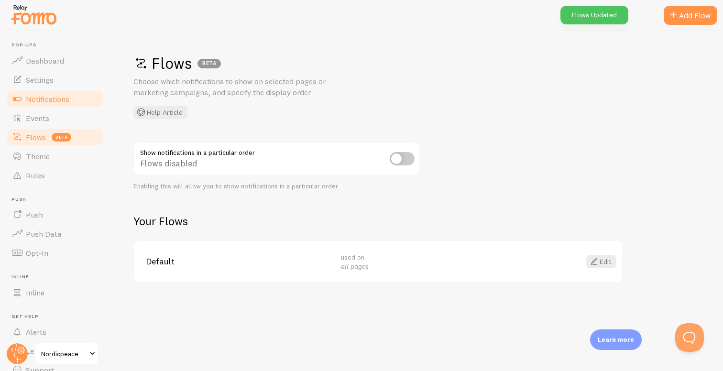
click at [39, 94] on span "Notifications" at bounding box center [48, 99] width 44 height 10
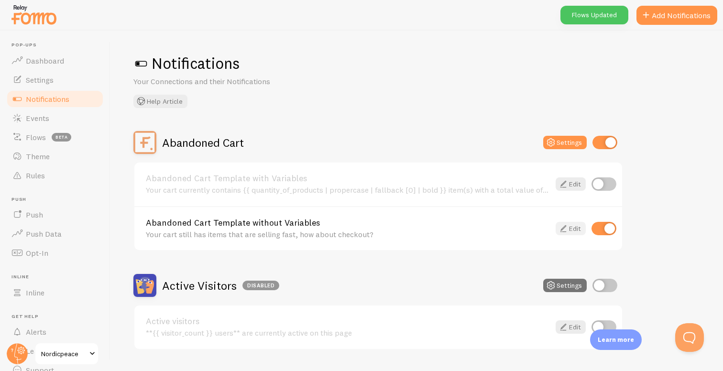
click at [574, 226] on link "Edit" at bounding box center [571, 228] width 30 height 13
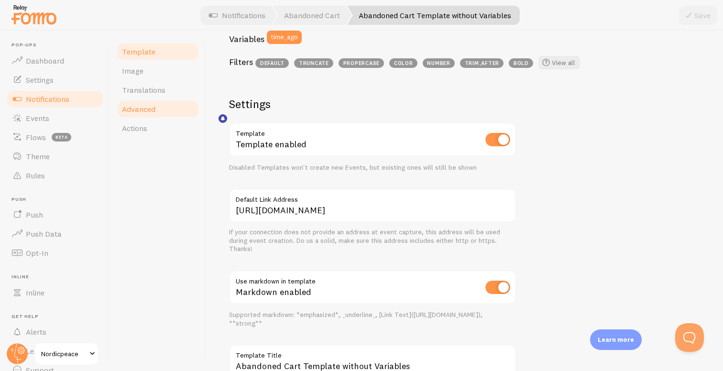
scroll to position [217, 0]
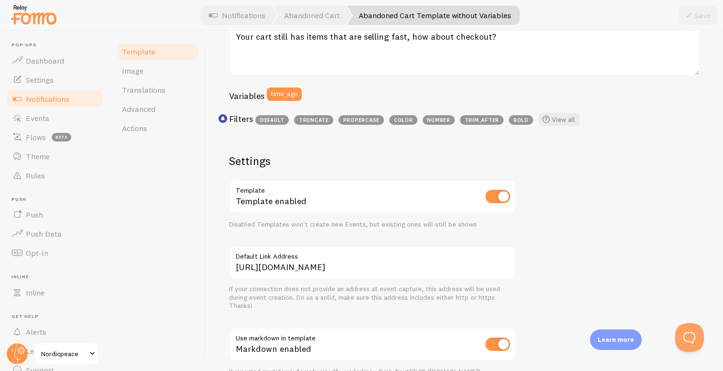
click at [36, 100] on span "Notifications" at bounding box center [48, 99] width 44 height 10
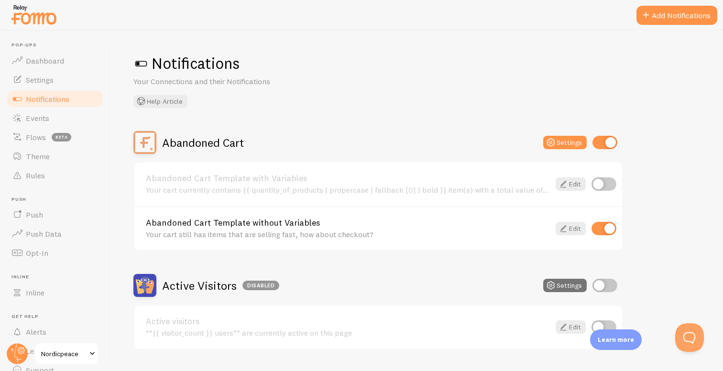
click at [602, 228] on input "checkbox" at bounding box center [604, 228] width 25 height 13
checkbox input "false"
click at [602, 137] on input "checkbox" at bounding box center [605, 142] width 25 height 13
checkbox input "false"
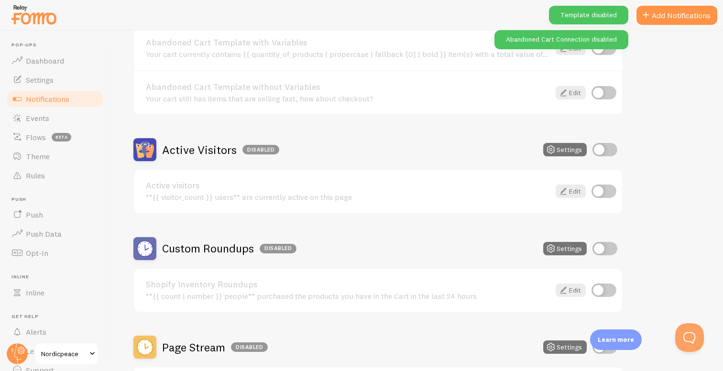
scroll to position [149, 0]
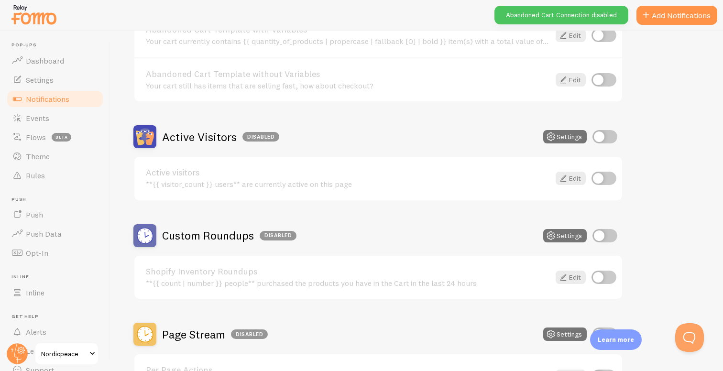
click at [601, 174] on input "checkbox" at bounding box center [604, 178] width 25 height 13
checkbox input "true"
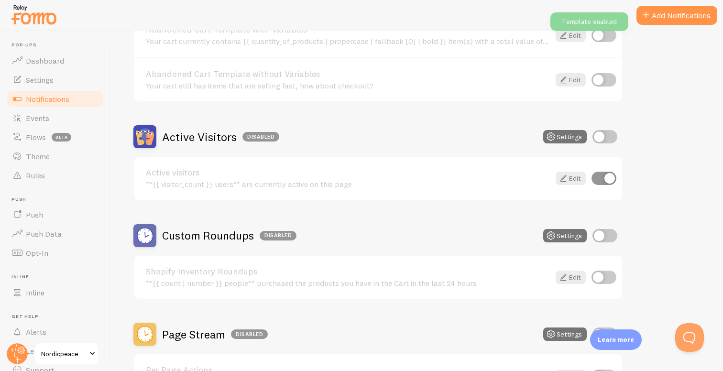
click at [603, 134] on input "checkbox" at bounding box center [605, 136] width 25 height 13
checkbox input "true"
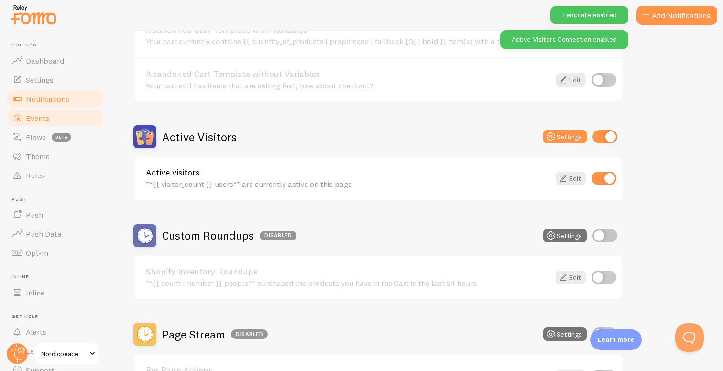
click at [52, 118] on link "Events" at bounding box center [55, 118] width 99 height 19
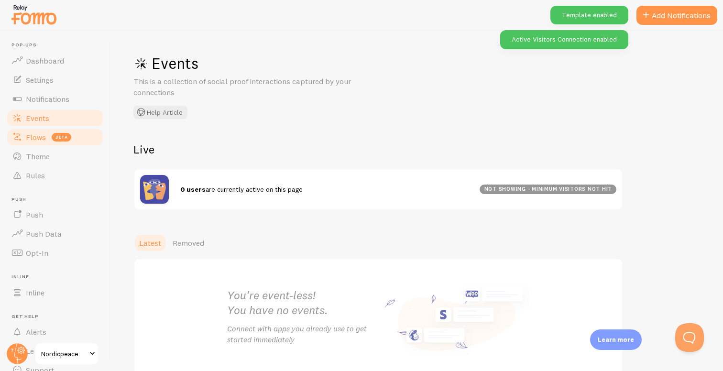
click at [34, 145] on link "Flows beta" at bounding box center [55, 137] width 99 height 19
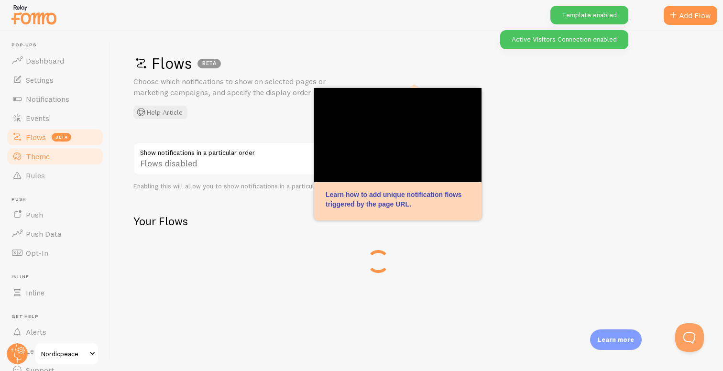
click at [41, 158] on span "Theme" at bounding box center [38, 157] width 24 height 10
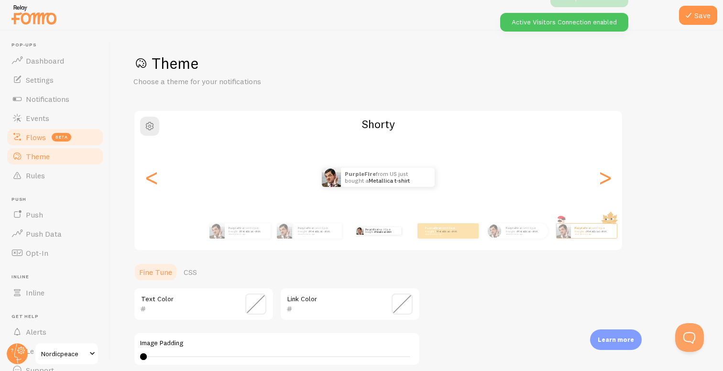
click at [37, 135] on span "Flows" at bounding box center [36, 138] width 20 height 10
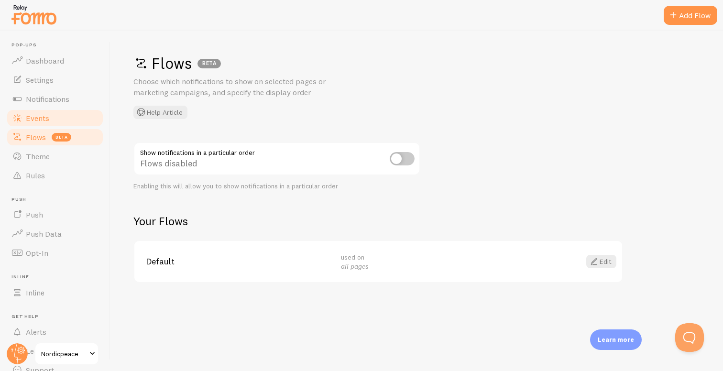
click at [41, 116] on span "Events" at bounding box center [37, 118] width 23 height 10
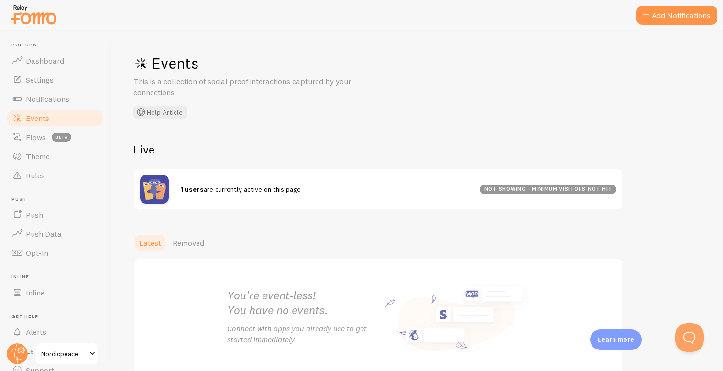
drag, startPoint x: 221, startPoint y: 189, endPoint x: 303, endPoint y: 187, distance: 82.3
click at [302, 188] on div "1 users are currently active on this page" at bounding box center [330, 189] width 300 height 9
click at [303, 187] on div "1 users are currently active on this page" at bounding box center [330, 189] width 300 height 9
click at [51, 96] on span "Notifications" at bounding box center [48, 99] width 44 height 10
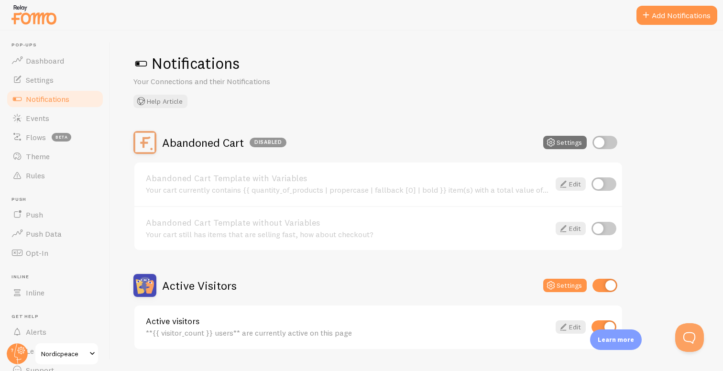
scroll to position [189, 0]
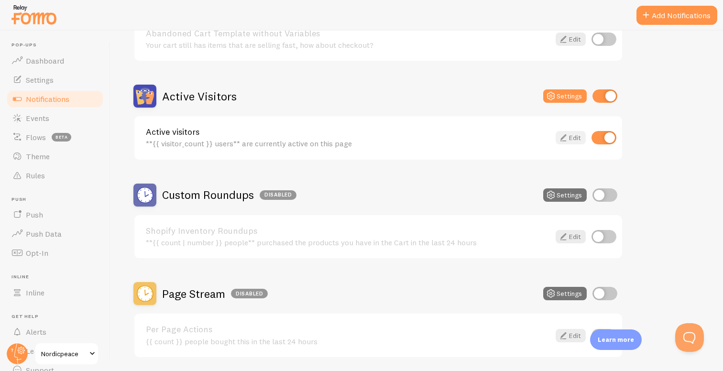
click at [565, 134] on icon at bounding box center [563, 137] width 11 height 11
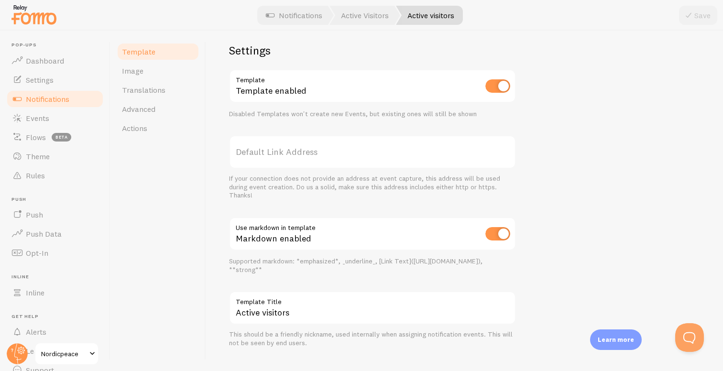
scroll to position [320, 0]
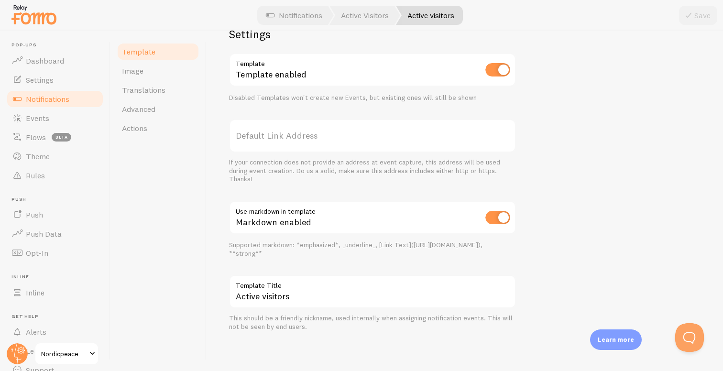
click at [309, 135] on label "Default Link Address" at bounding box center [372, 135] width 287 height 33
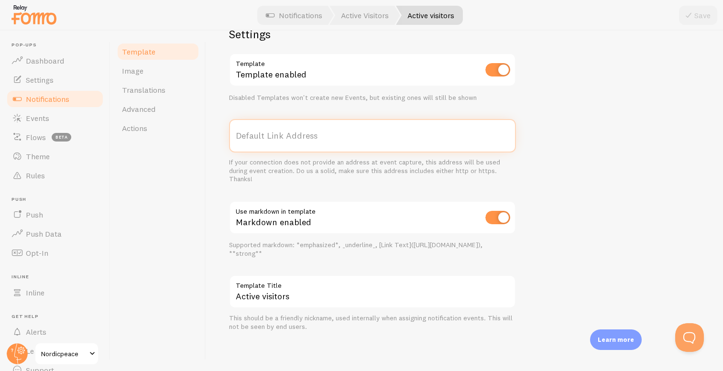
click at [309, 135] on input "Default Link Address" at bounding box center [372, 135] width 287 height 33
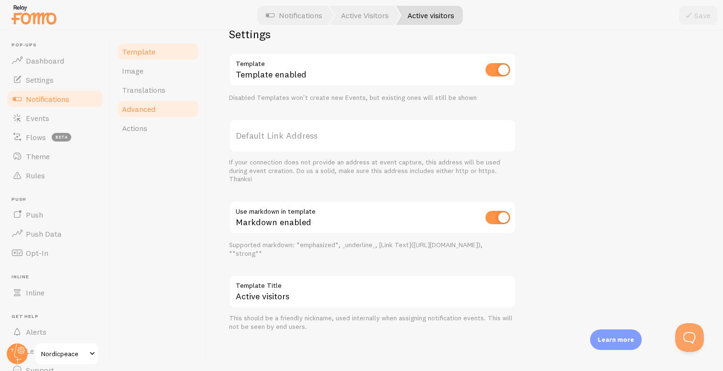
click at [146, 104] on span "Advanced" at bounding box center [138, 109] width 33 height 10
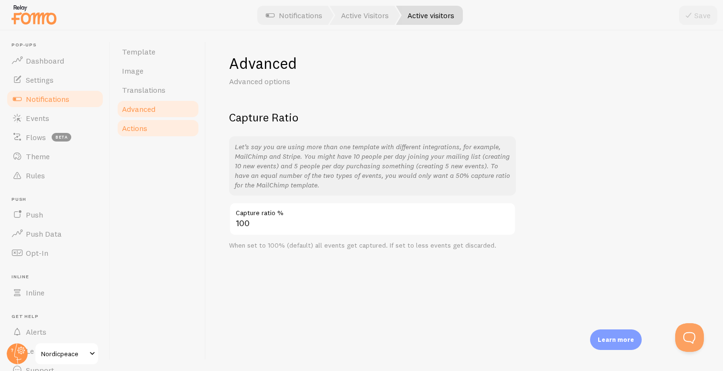
click at [161, 123] on link "Actions" at bounding box center [158, 128] width 84 height 19
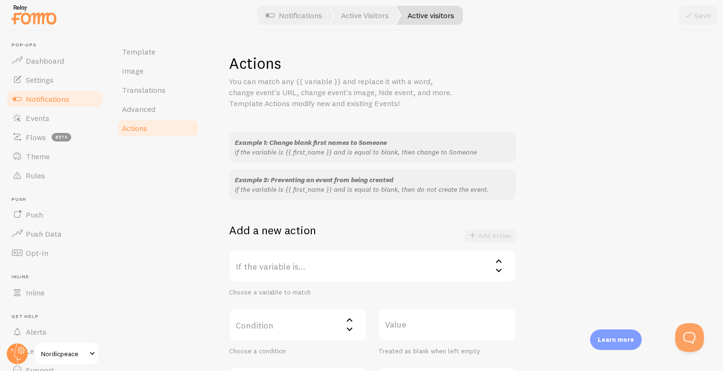
scroll to position [177, 0]
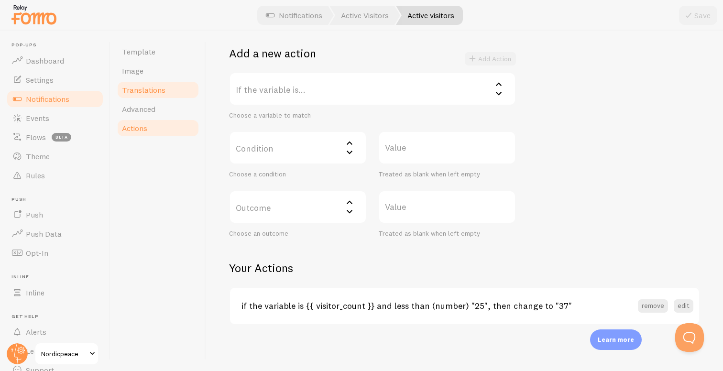
click at [139, 91] on span "Translations" at bounding box center [144, 90] width 44 height 10
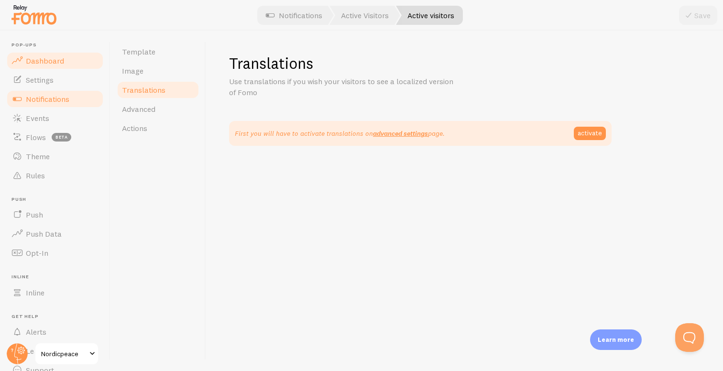
click at [69, 62] on link "Dashboard" at bounding box center [55, 60] width 99 height 19
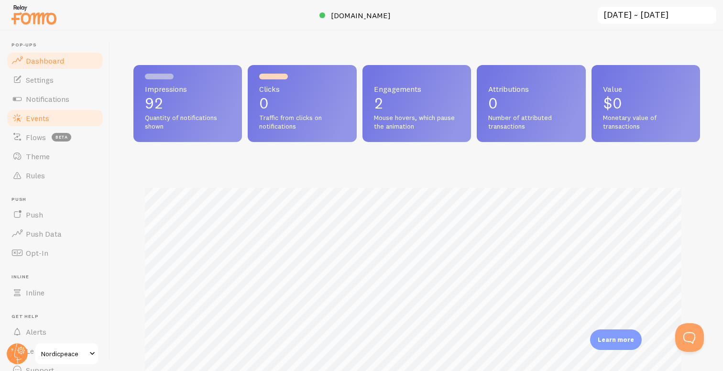
scroll to position [251, 560]
click at [45, 98] on span "Notifications" at bounding box center [48, 99] width 44 height 10
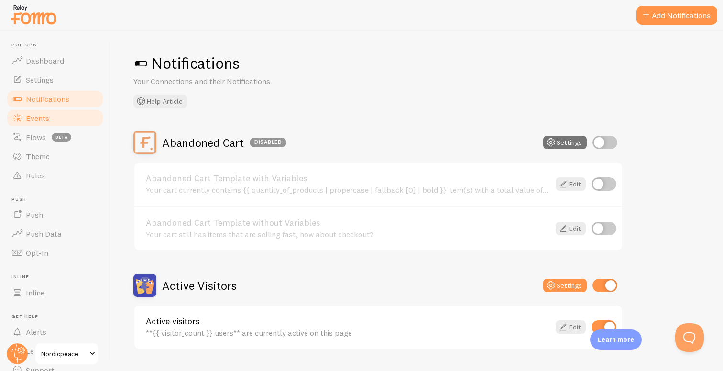
click at [55, 115] on link "Events" at bounding box center [55, 118] width 99 height 19
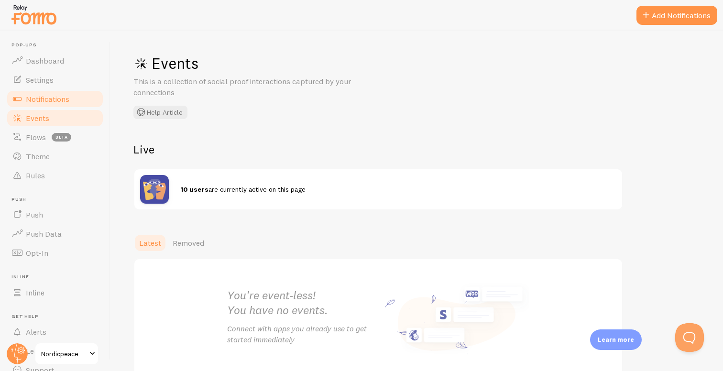
click at [59, 100] on span "Notifications" at bounding box center [48, 99] width 44 height 10
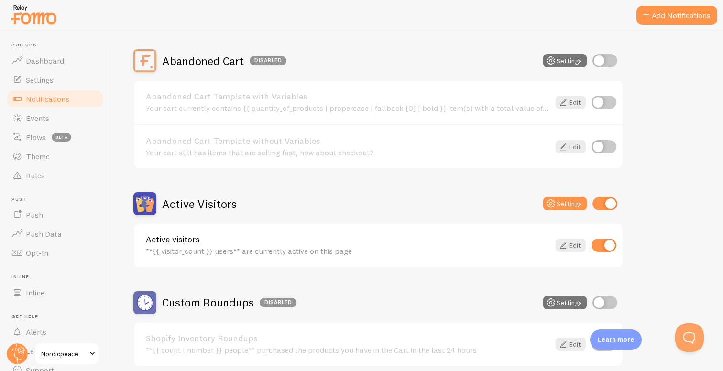
scroll to position [83, 0]
click at [602, 244] on input "checkbox" at bounding box center [604, 244] width 25 height 13
checkbox input "false"
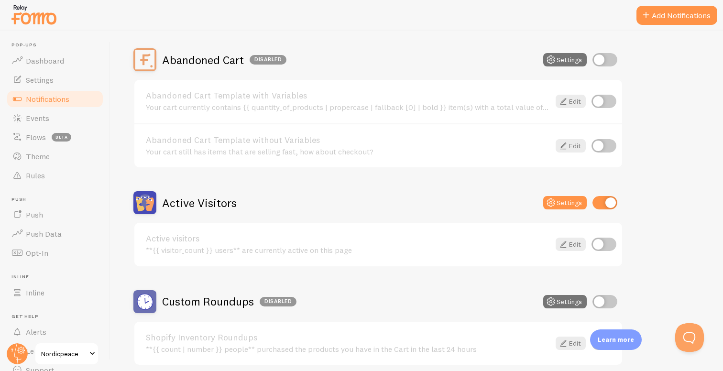
click at [603, 204] on input "checkbox" at bounding box center [605, 202] width 25 height 13
checkbox input "false"
